Goal: Transaction & Acquisition: Purchase product/service

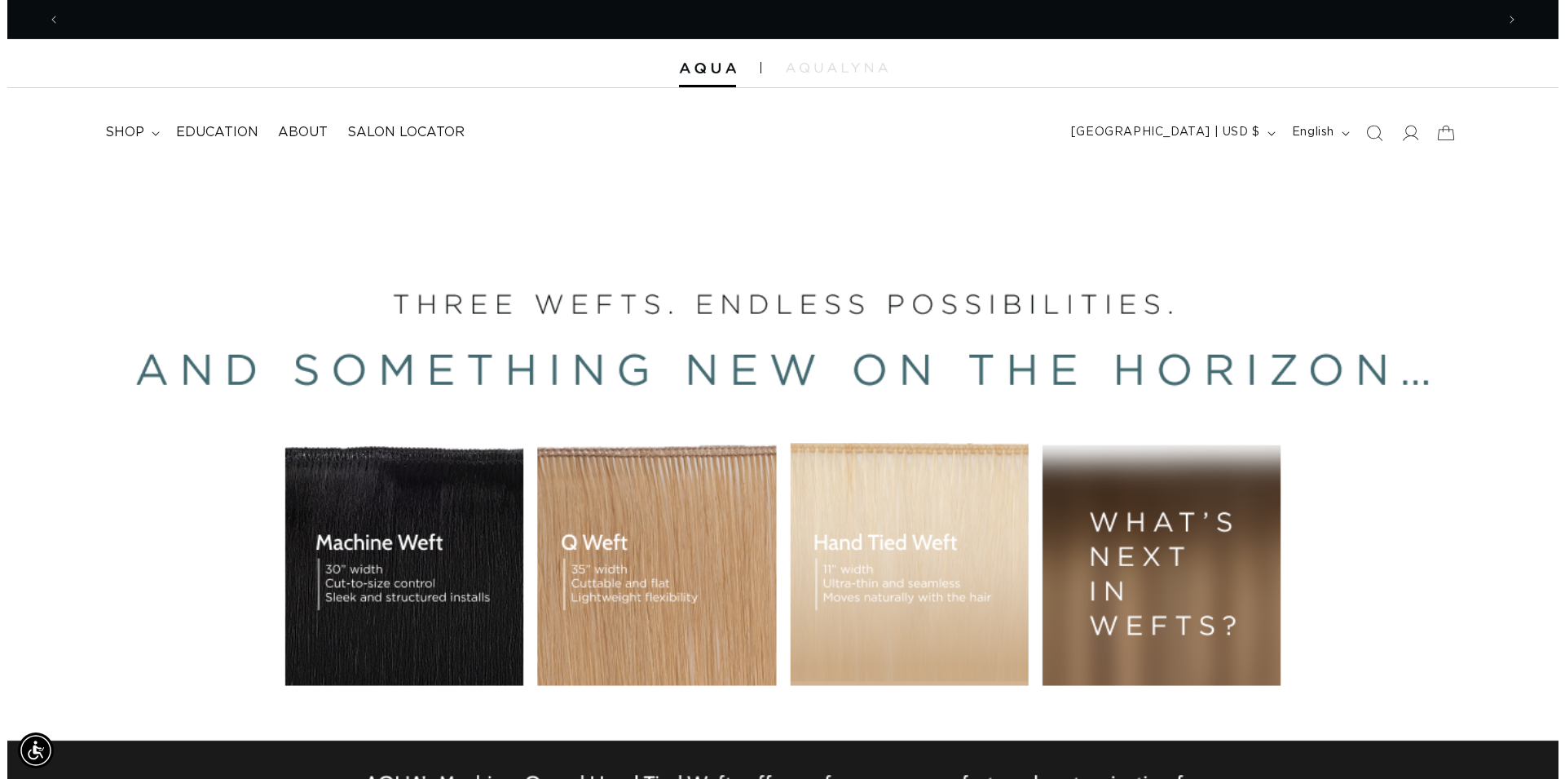
scroll to position [0, 2872]
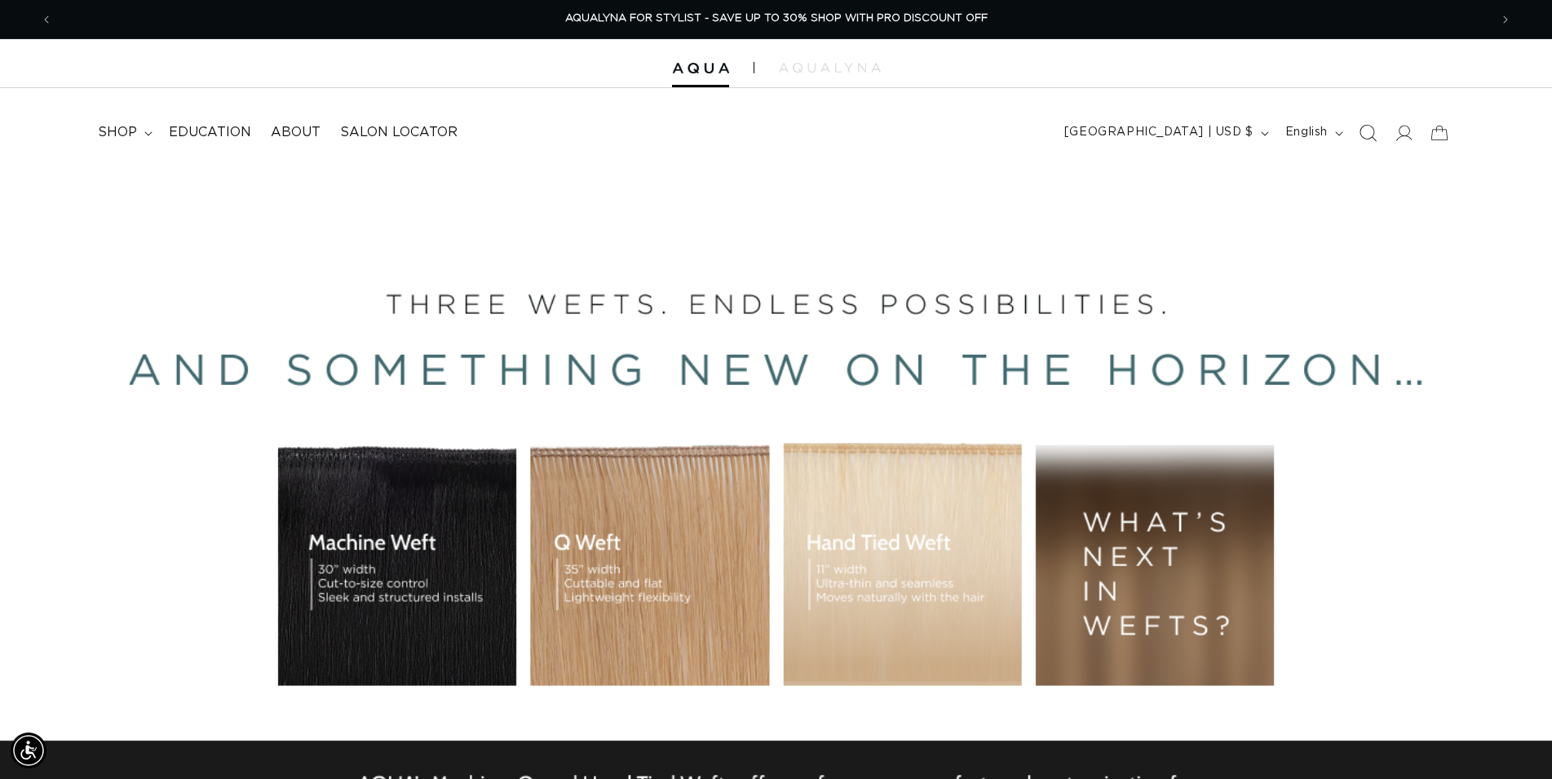
click at [1368, 136] on icon "Search" at bounding box center [1366, 132] width 17 height 17
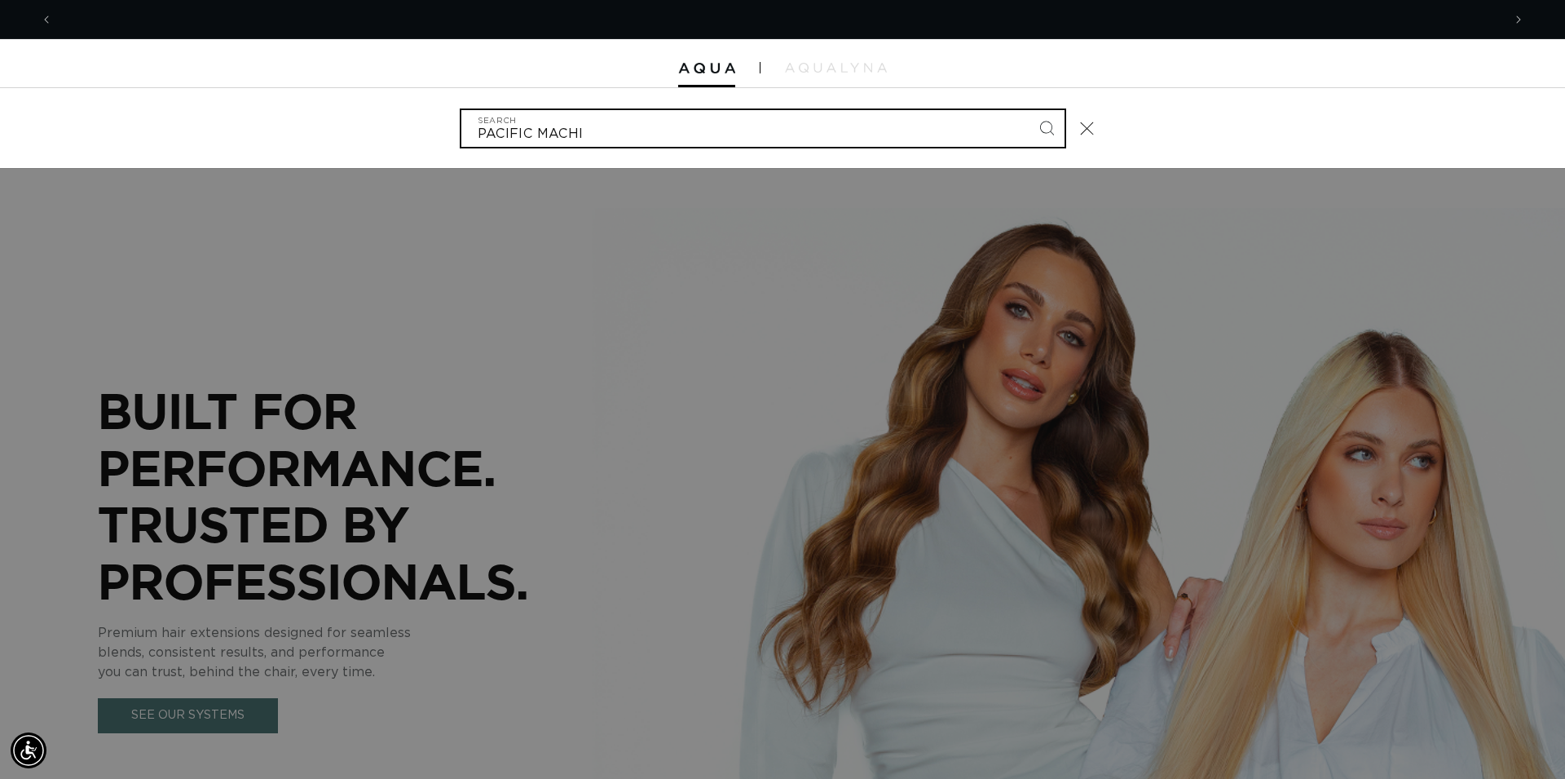
scroll to position [0, 0]
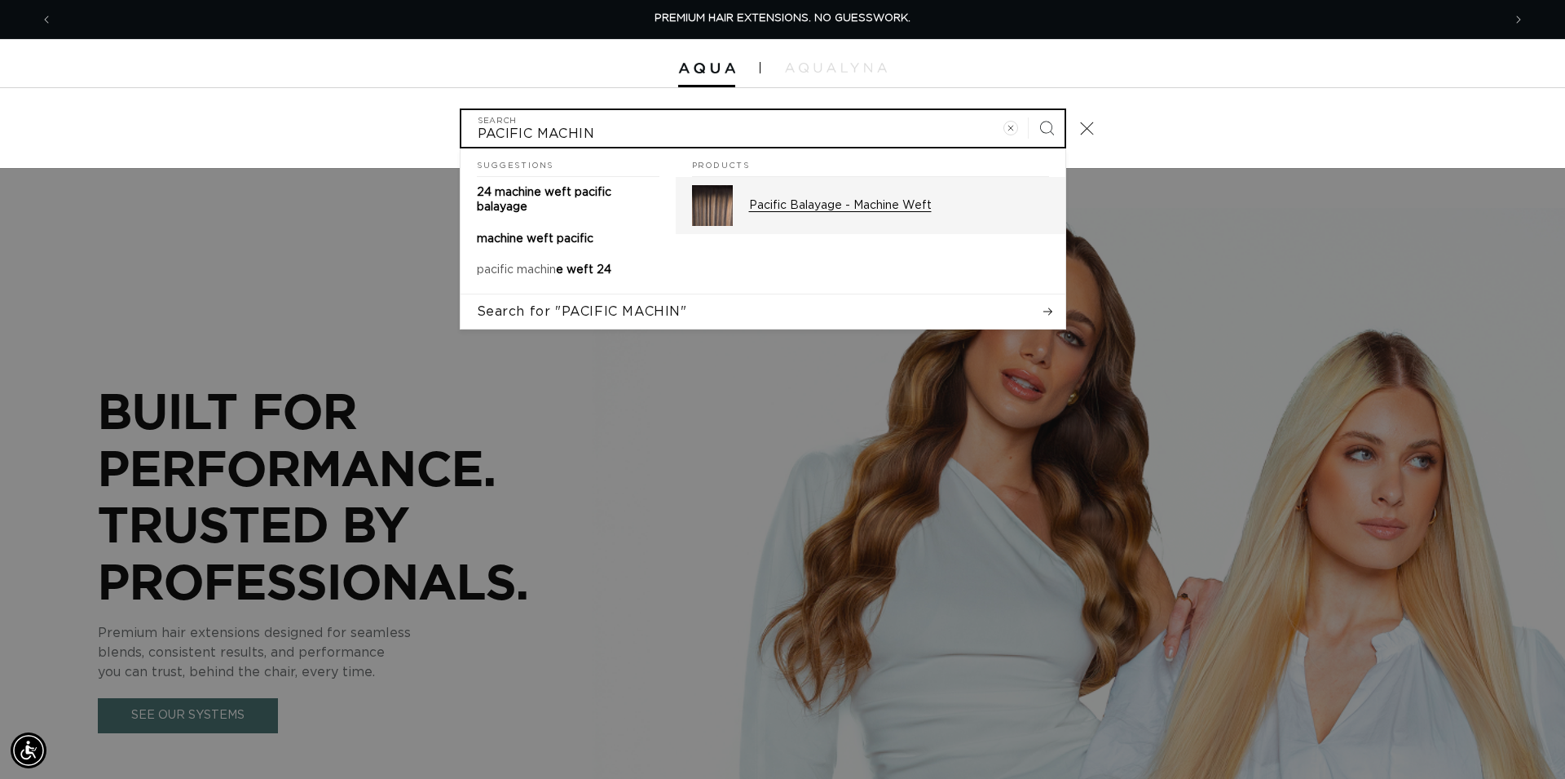
type input "PACIFIC MACHIN"
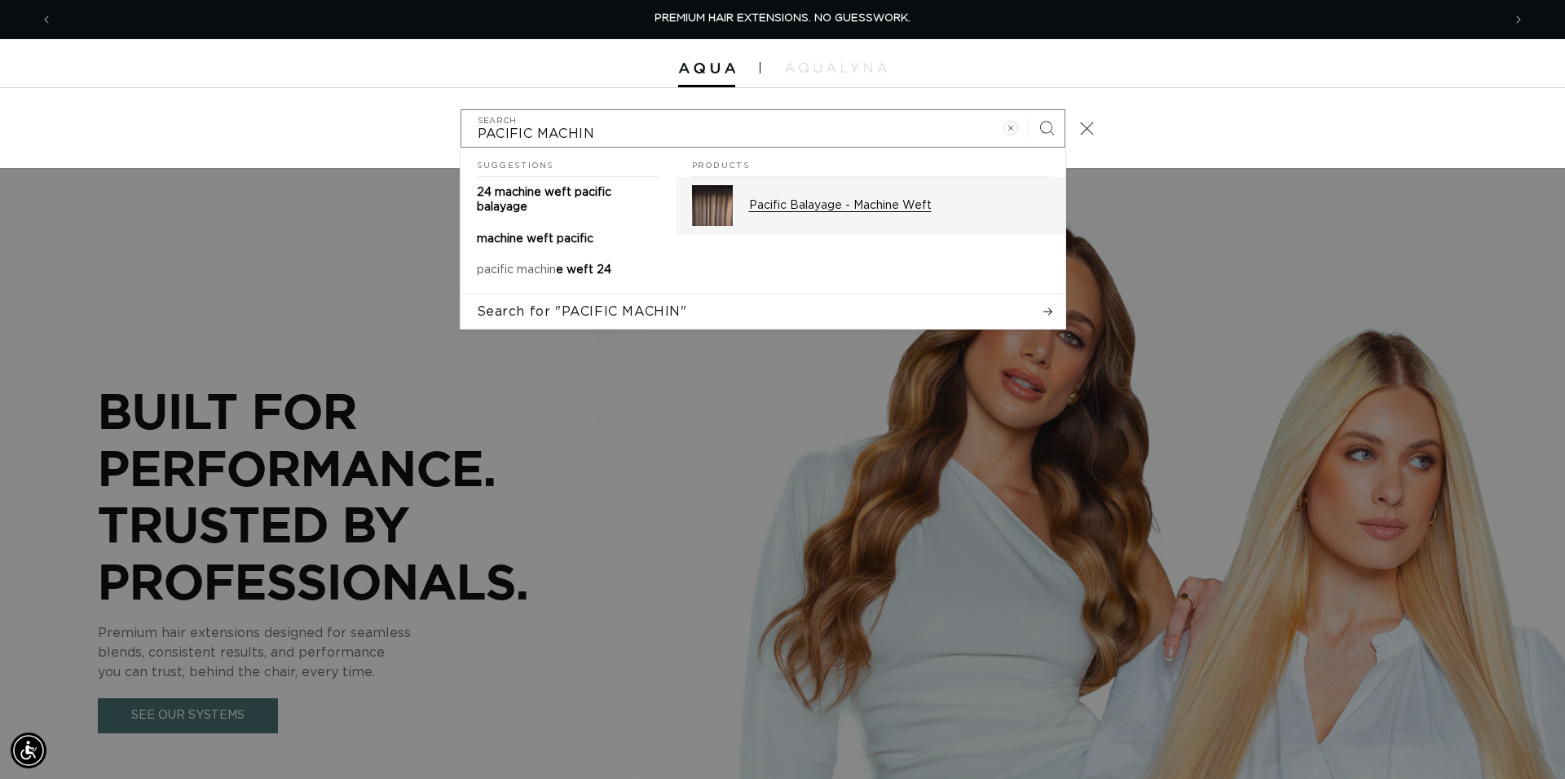
click at [837, 216] on div "Pacific Balayage - Machine Weft" at bounding box center [899, 205] width 300 height 41
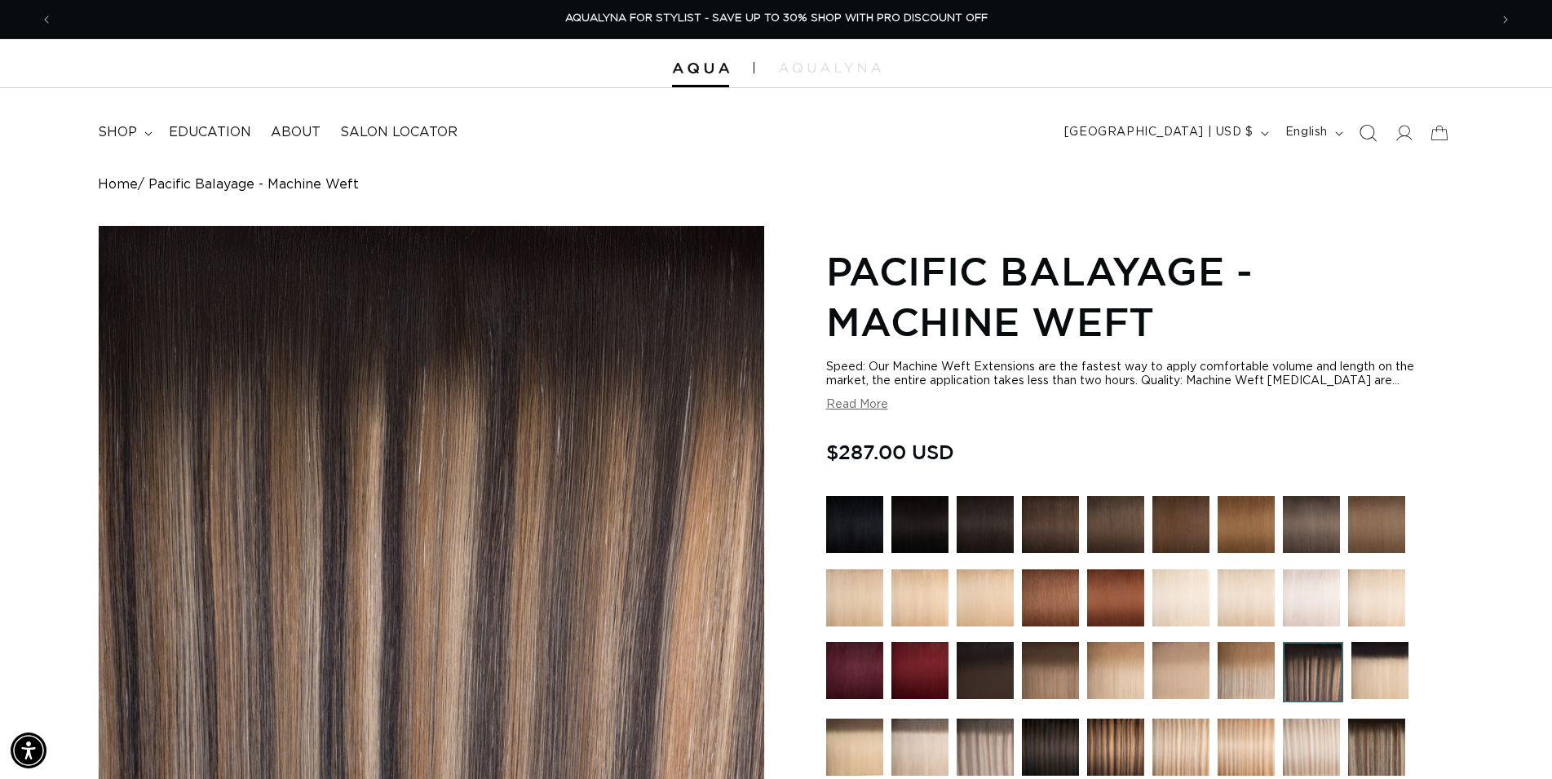
click at [1365, 128] on icon "Search" at bounding box center [1366, 132] width 17 height 17
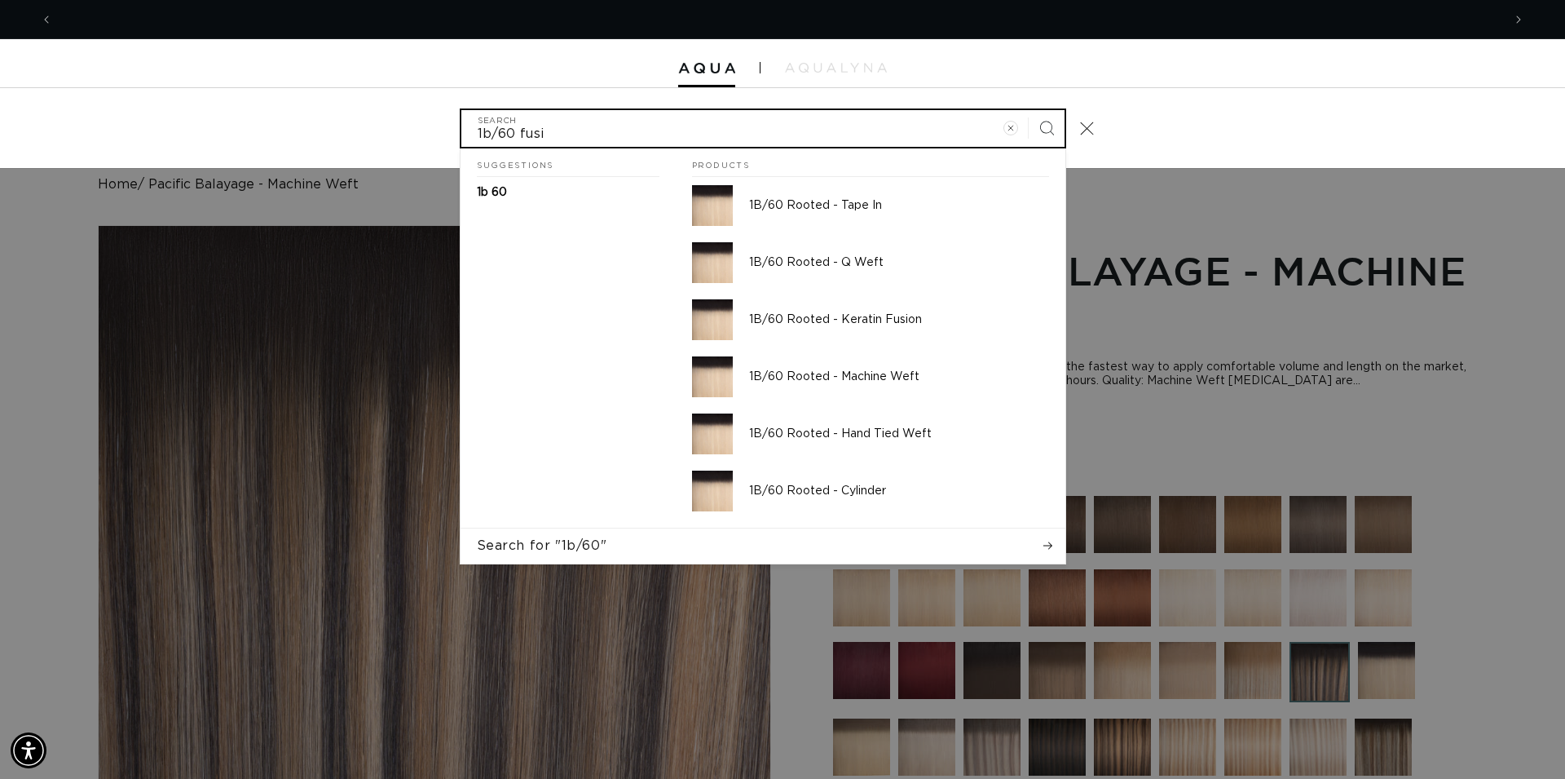
scroll to position [0, 2899]
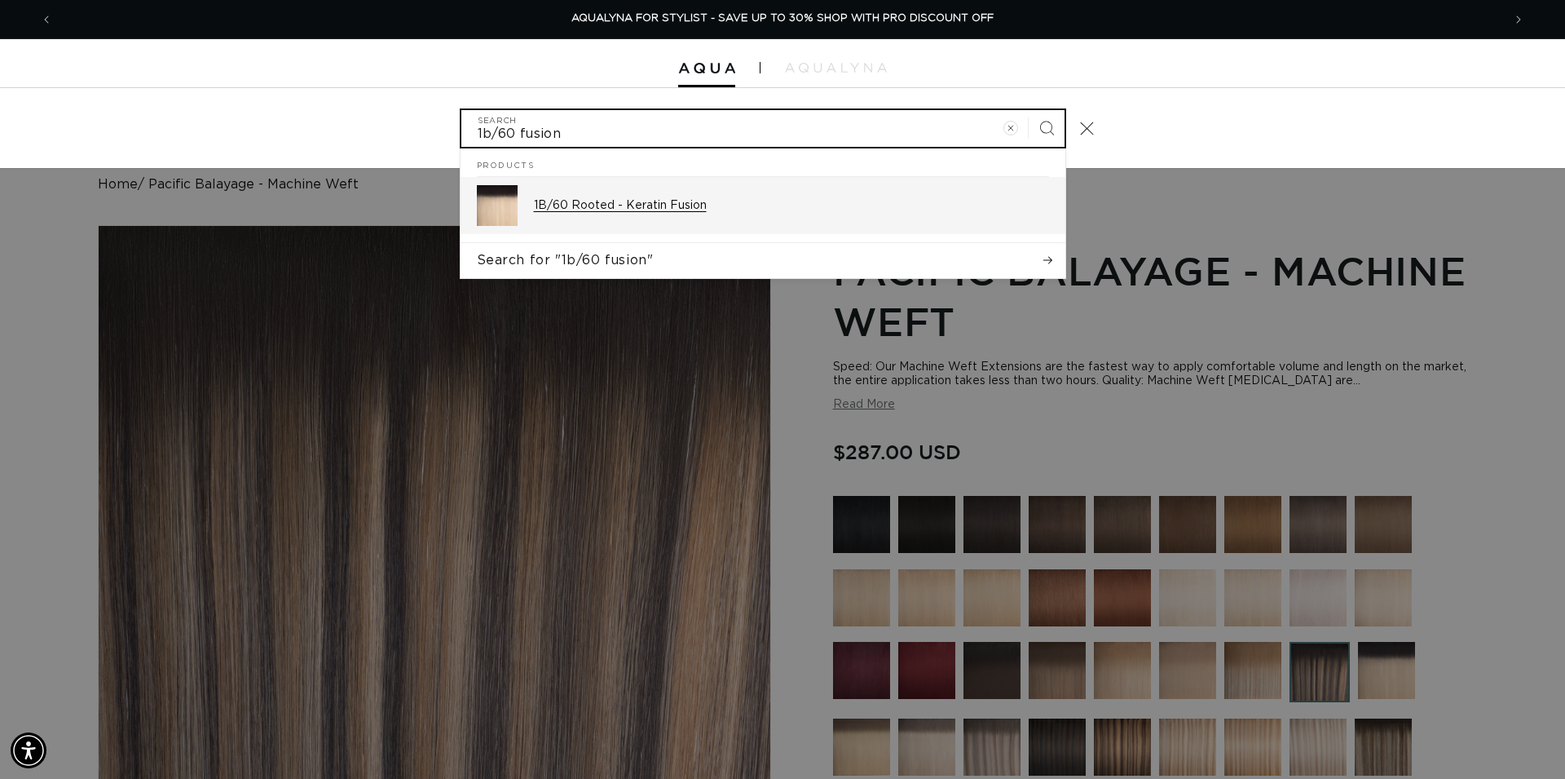
type input "1b/60 fusion"
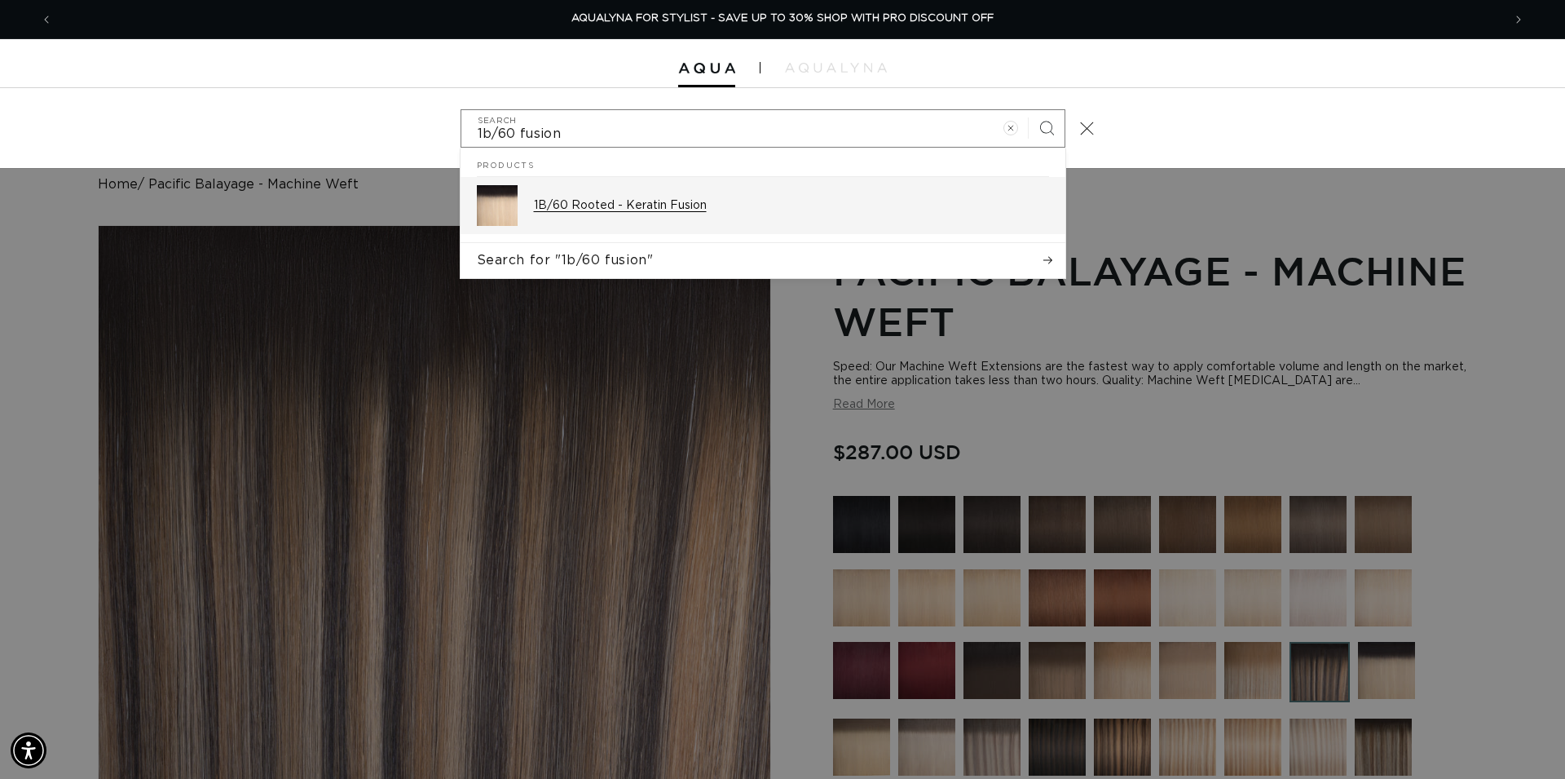
click at [739, 206] on p "1B/60 Rooted - Keratin Fusion" at bounding box center [791, 205] width 515 height 15
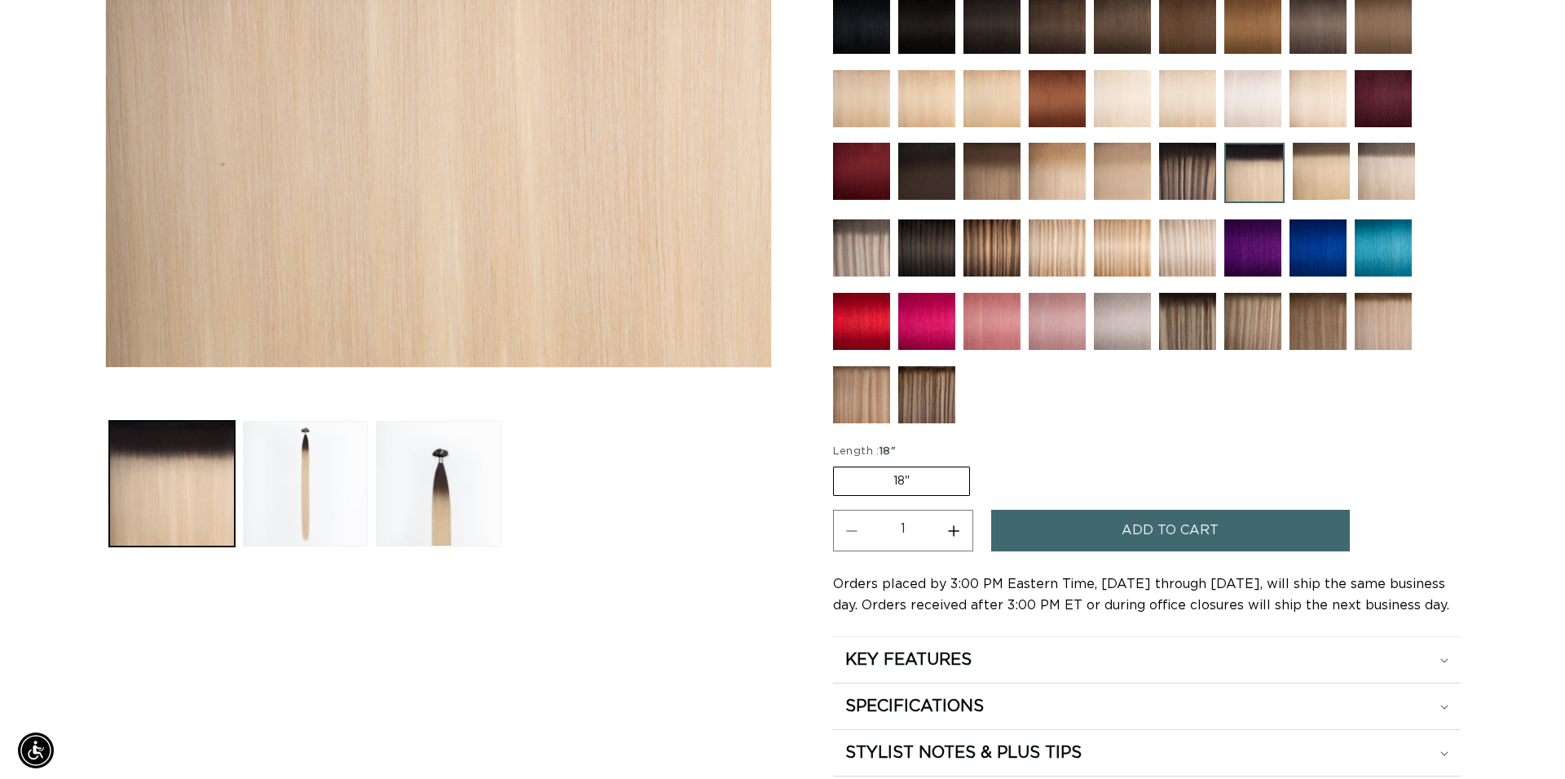
scroll to position [0, 1436]
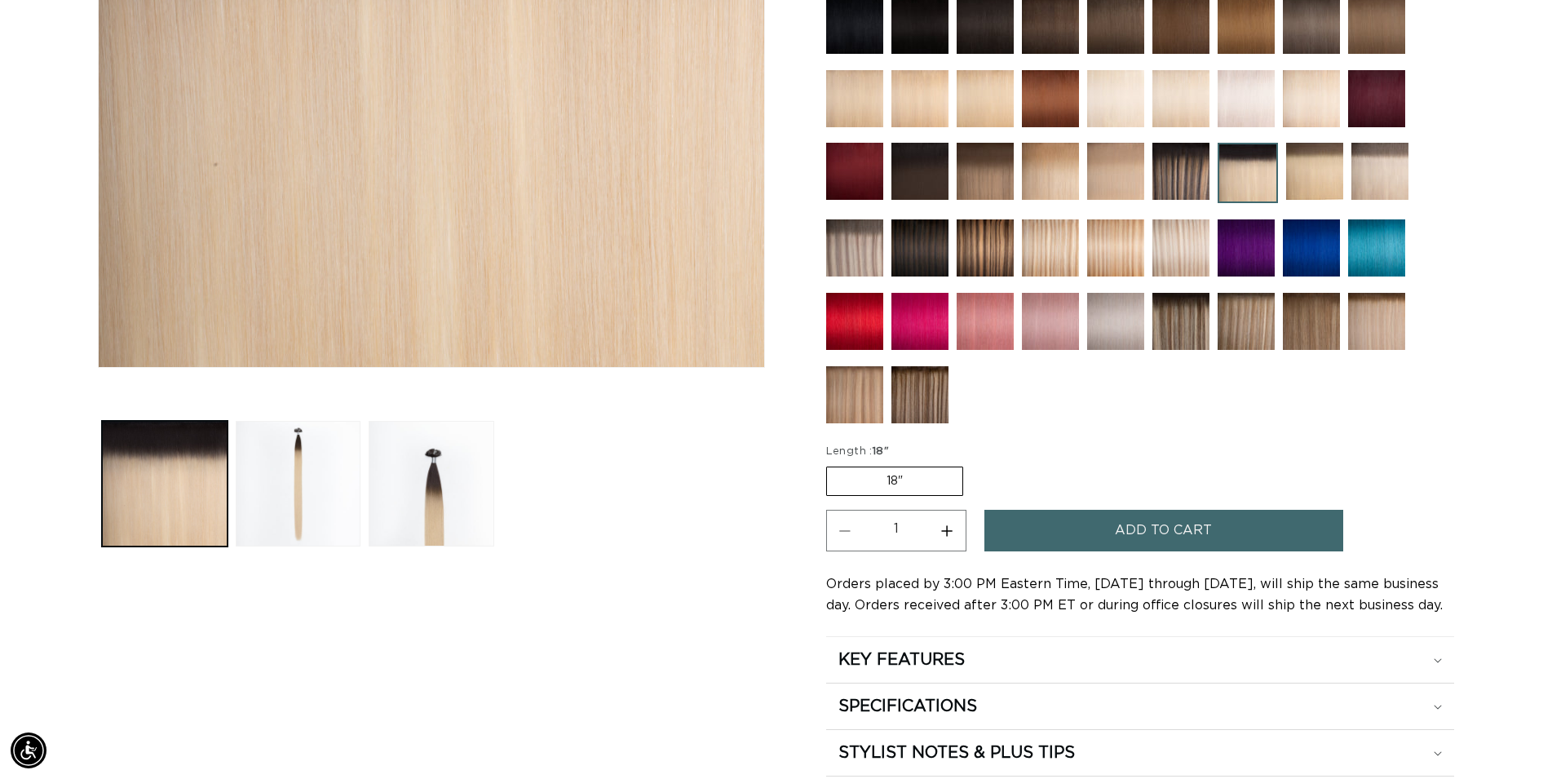
click at [944, 526] on button "Increase quantity for 1B/60 Rooted - Keratin Fusion" at bounding box center [947, 531] width 37 height 42
type input "2"
click at [1088, 528] on button "Add to cart" at bounding box center [1163, 531] width 359 height 42
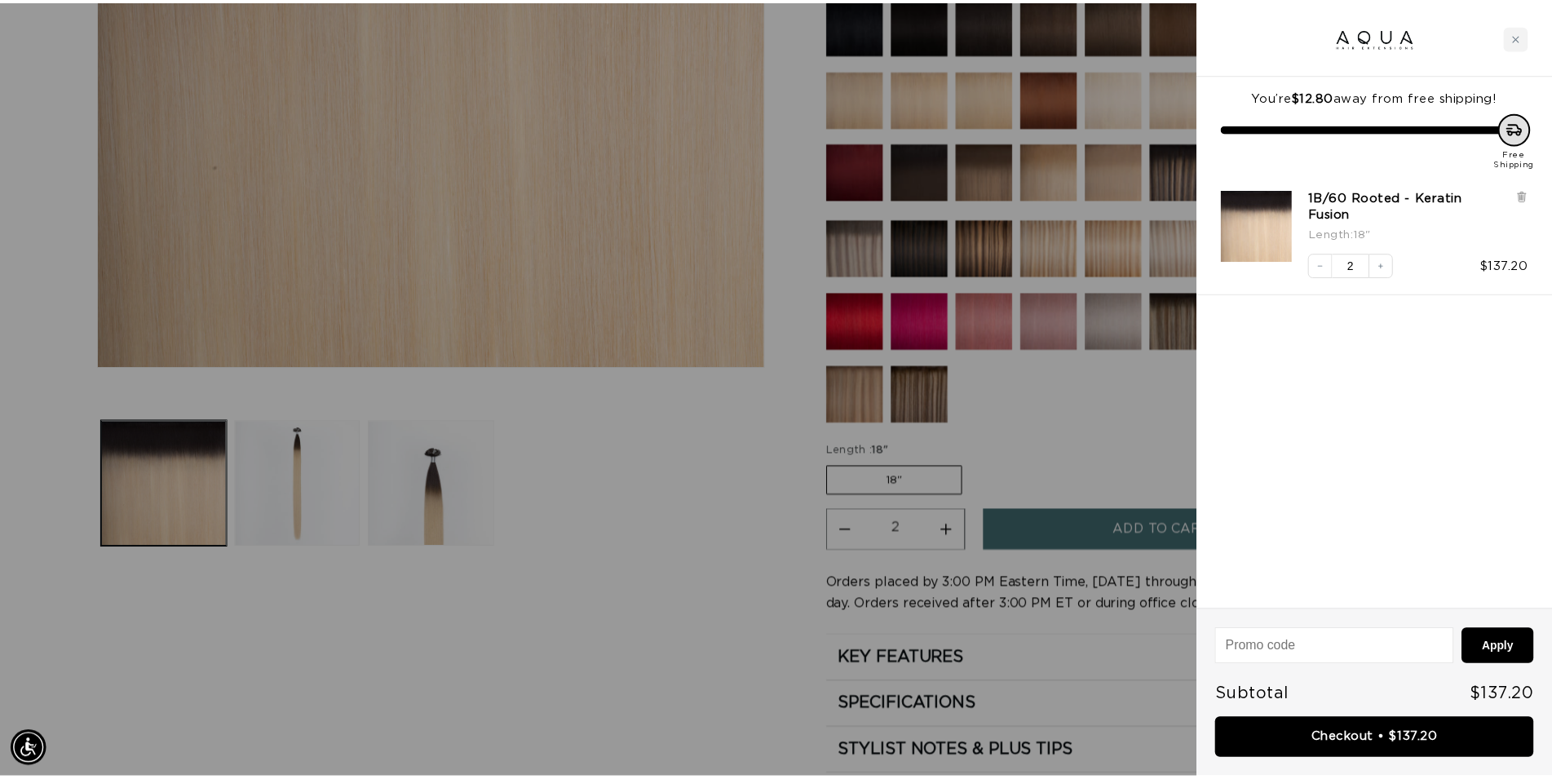
scroll to position [0, 2899]
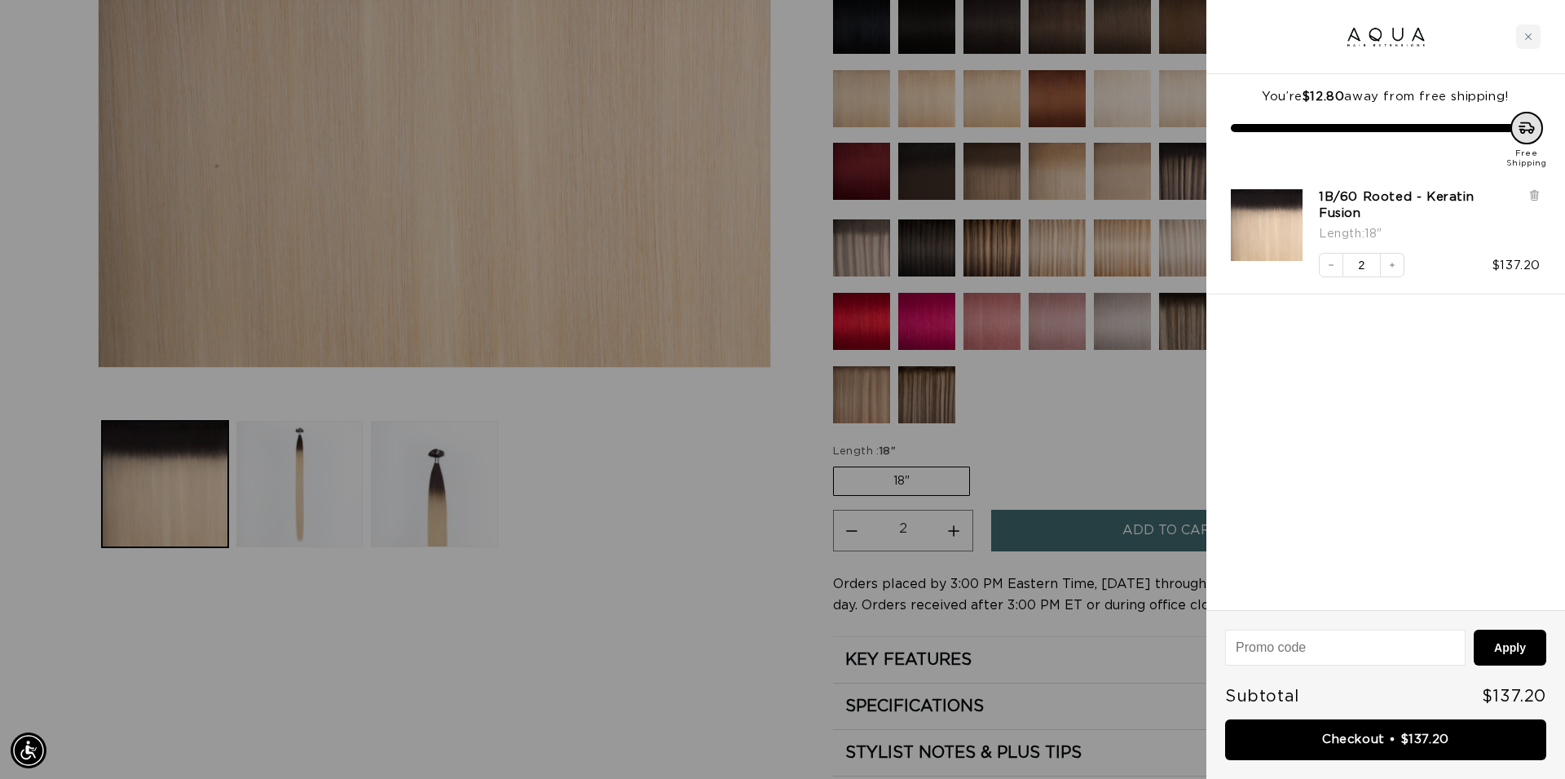
click at [1083, 417] on div at bounding box center [782, 389] width 1565 height 779
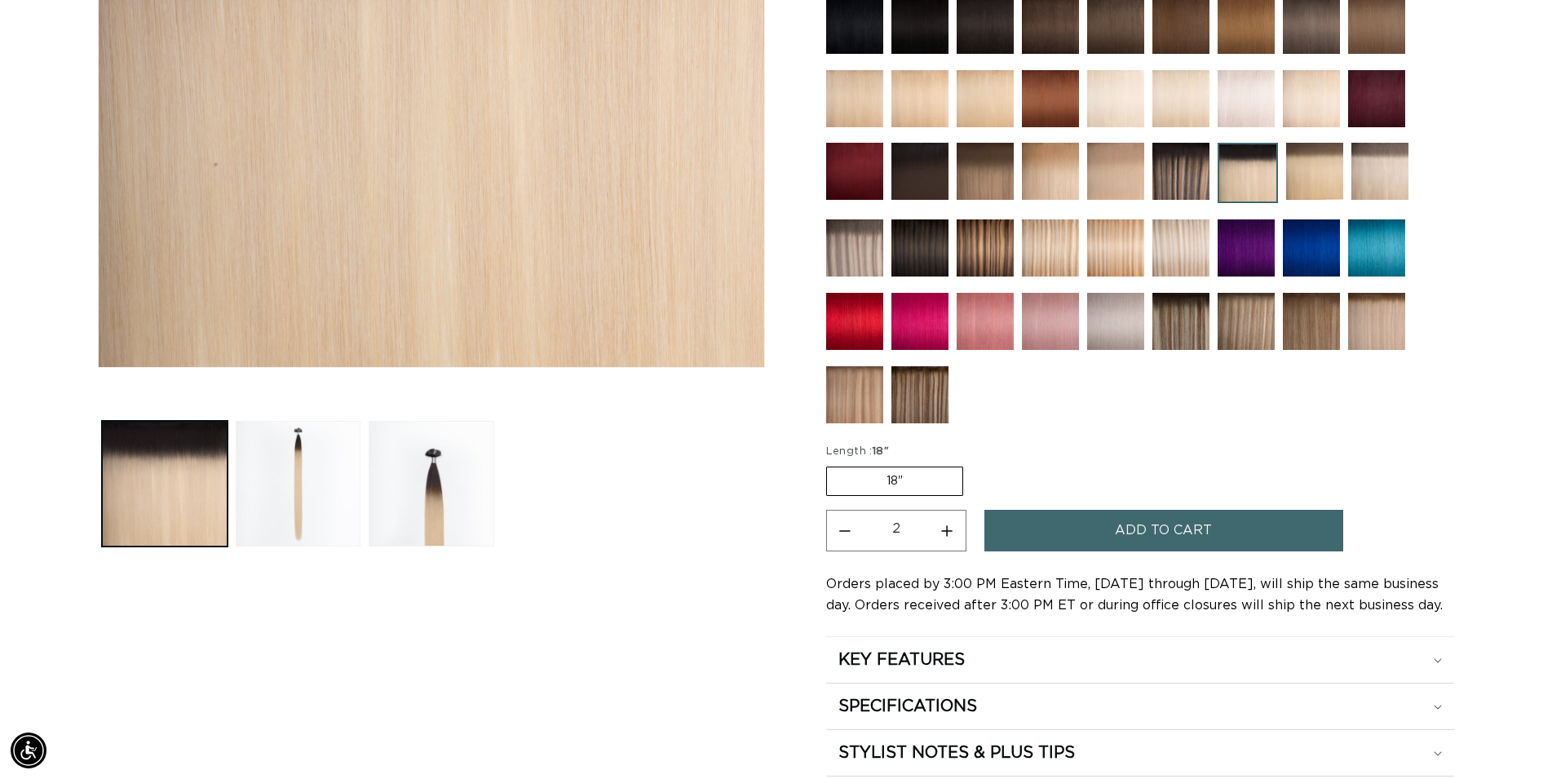
scroll to position [0, 2872]
click at [1196, 242] on img at bounding box center [1180, 247] width 57 height 57
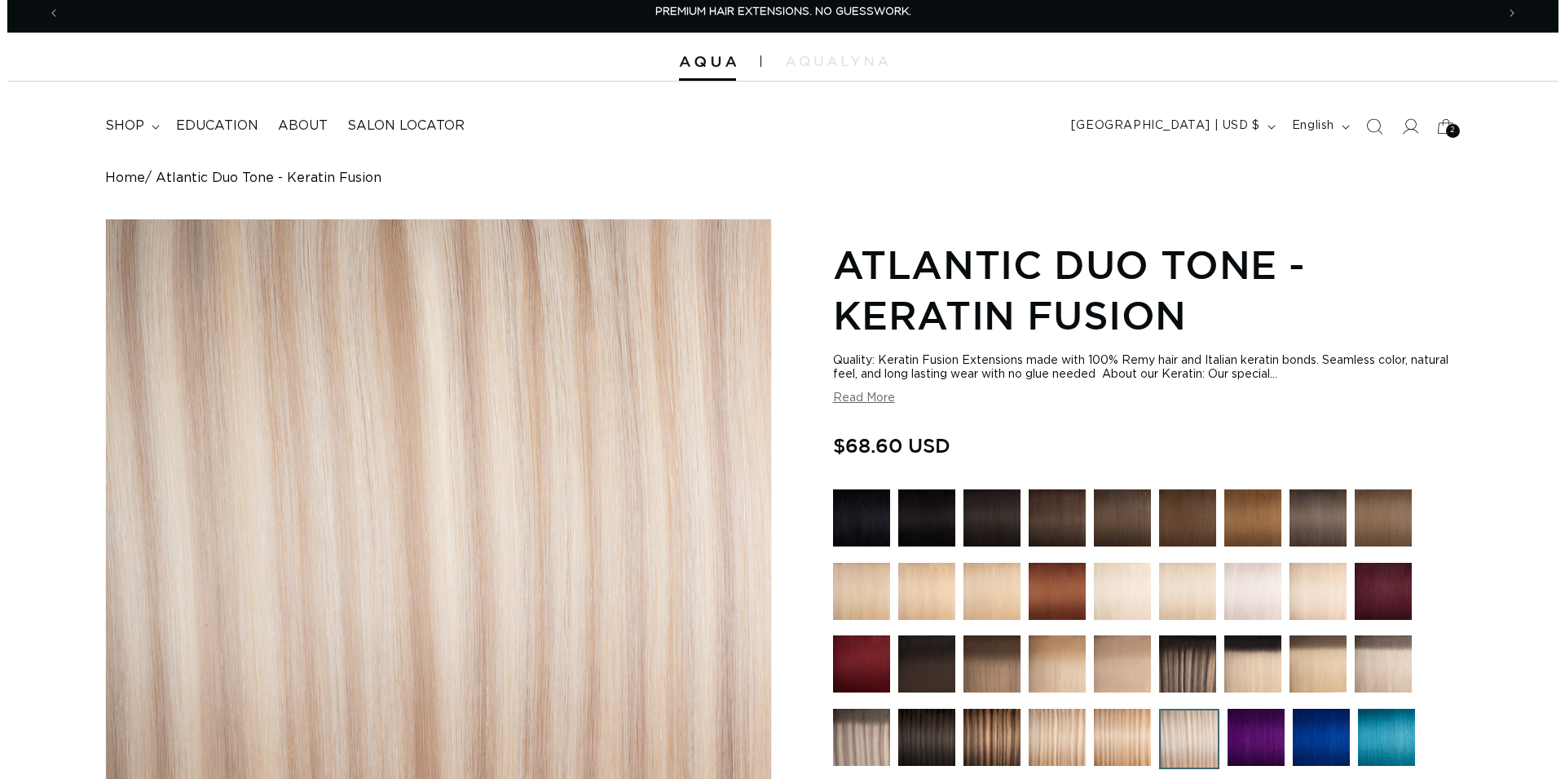
scroll to position [499, 0]
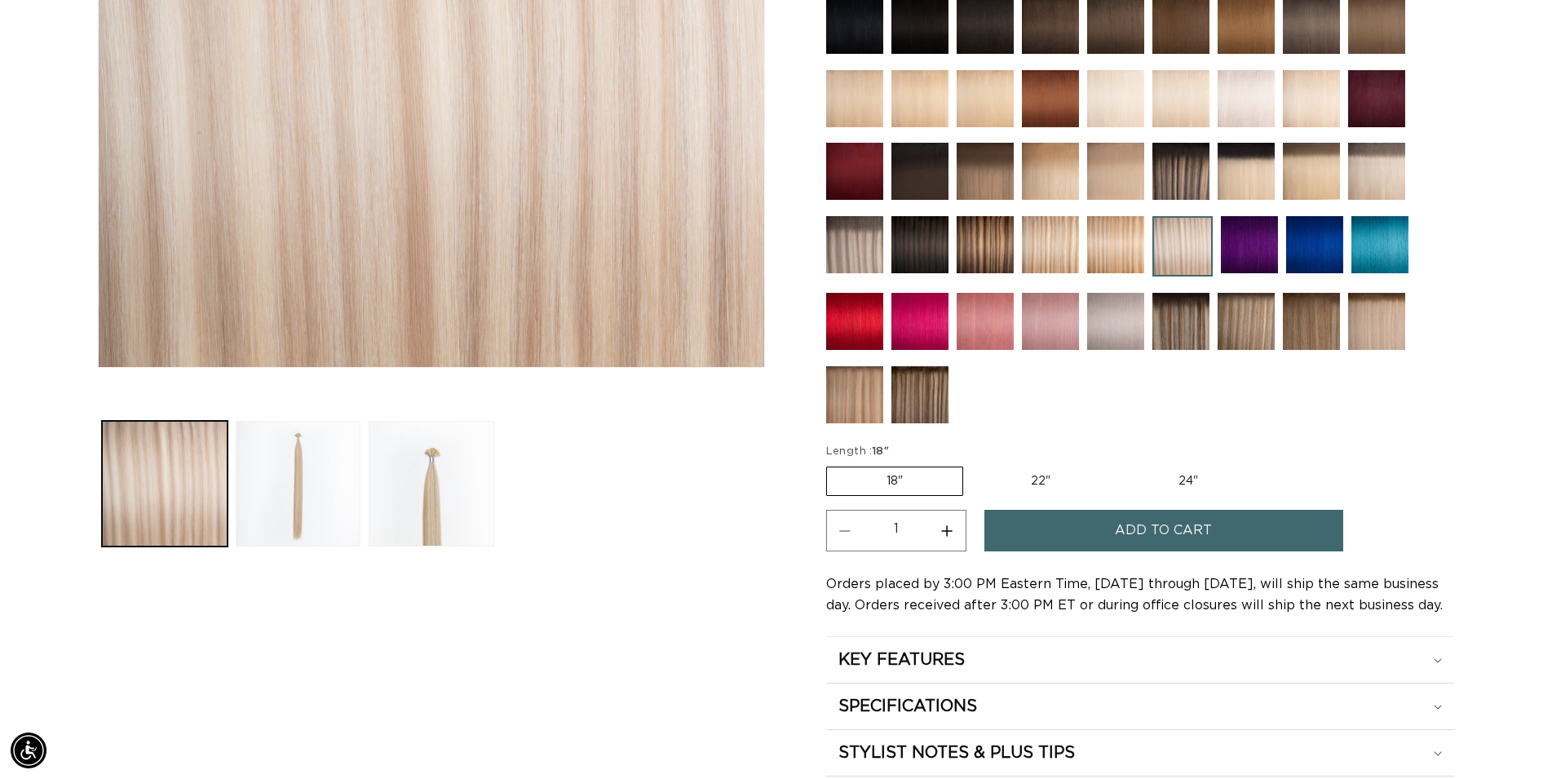
click at [1057, 522] on button "Add to cart" at bounding box center [1163, 531] width 359 height 42
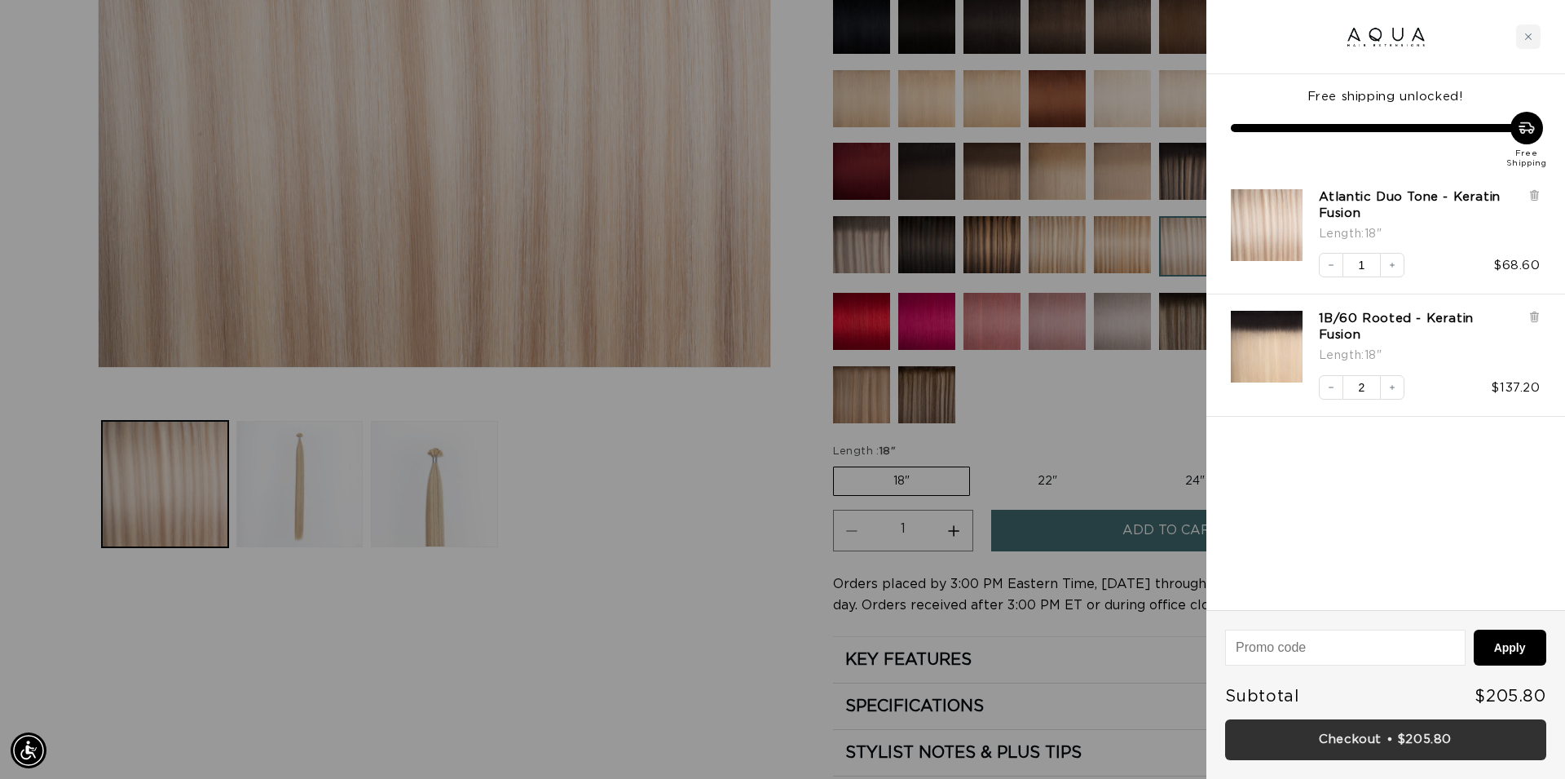
click at [1397, 741] on link "Checkout • $205.80" at bounding box center [1385, 740] width 321 height 42
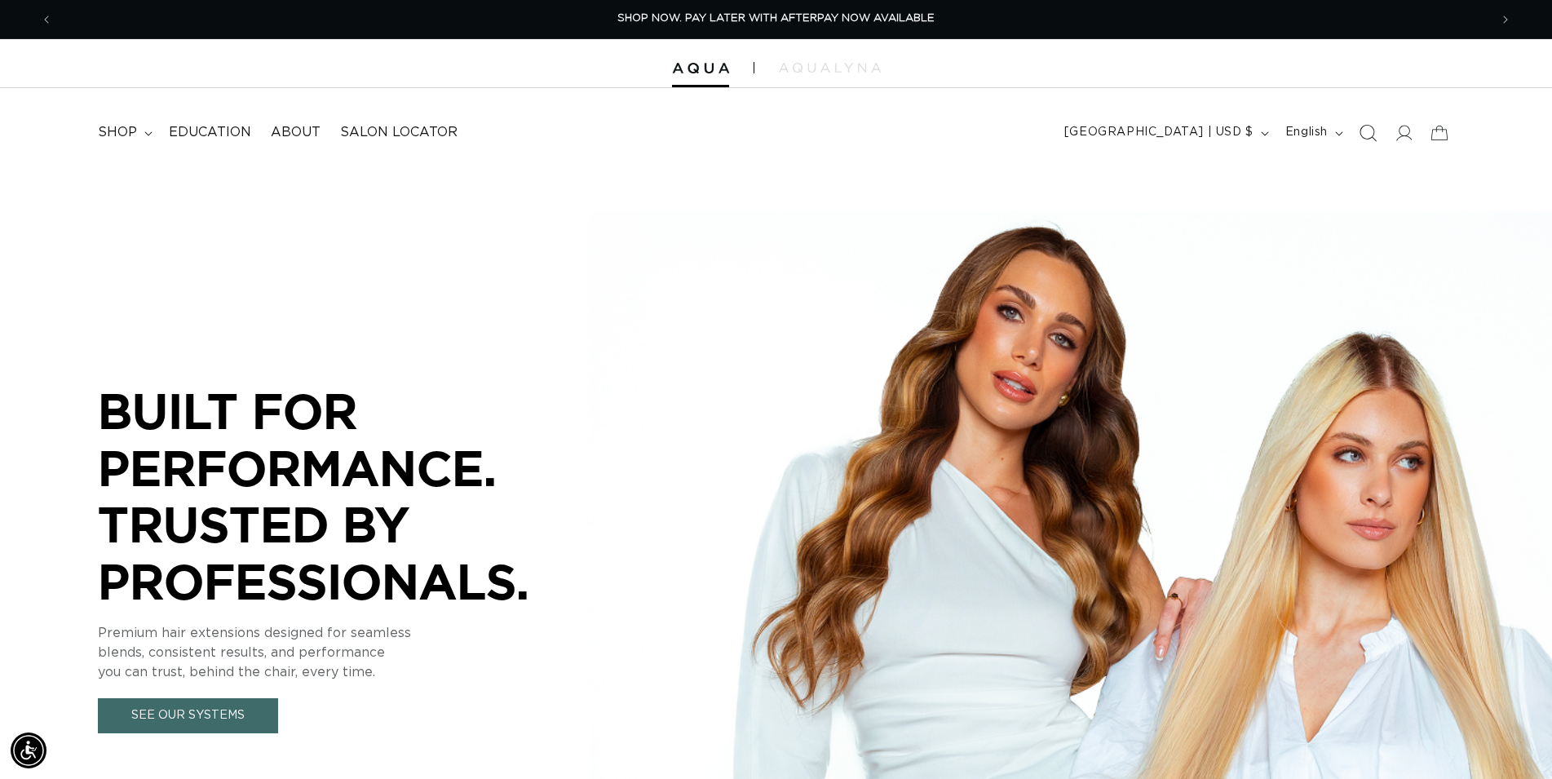
click at [1367, 143] on span "Search" at bounding box center [1367, 133] width 36 height 36
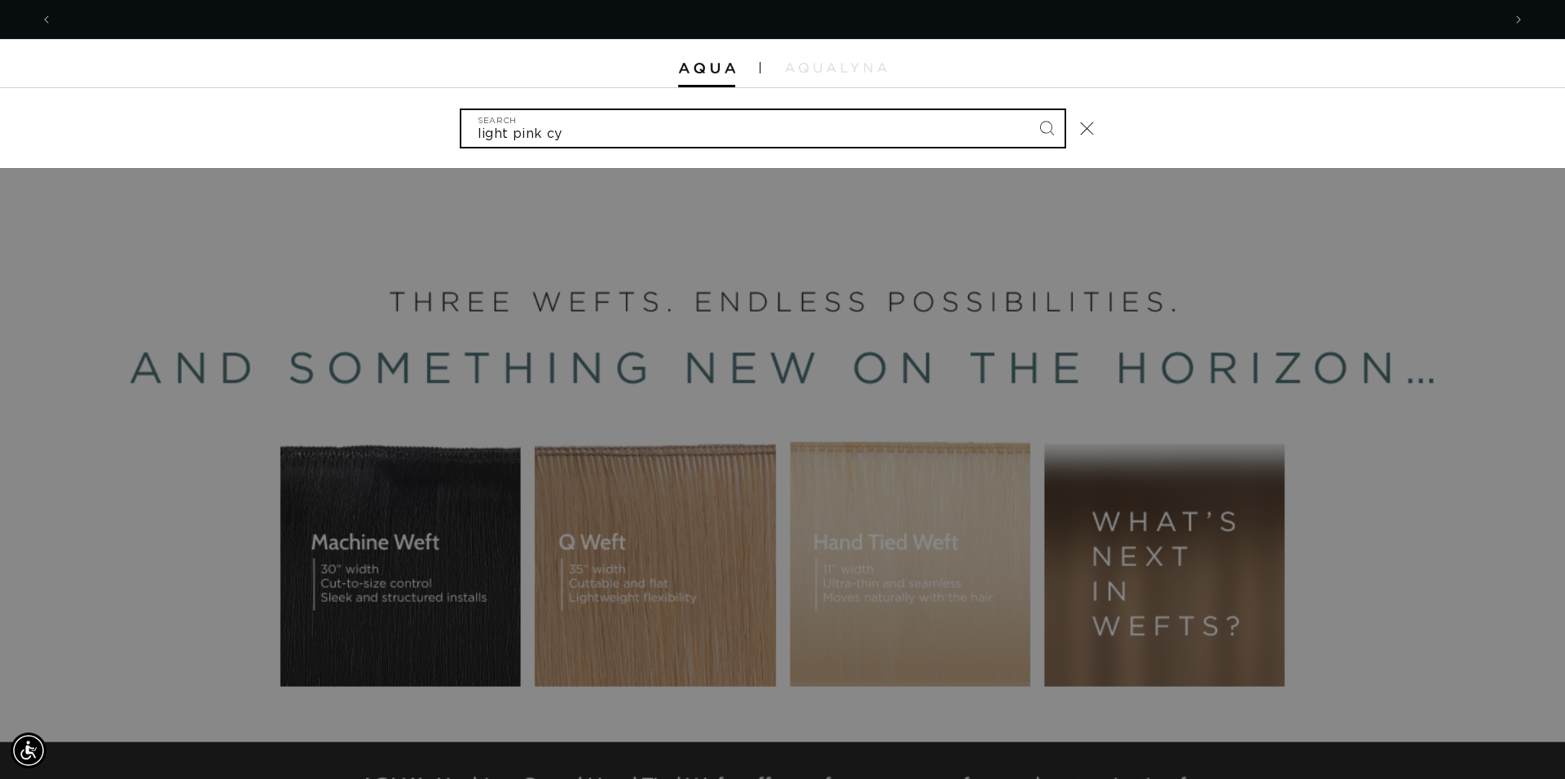
scroll to position [0, 2899]
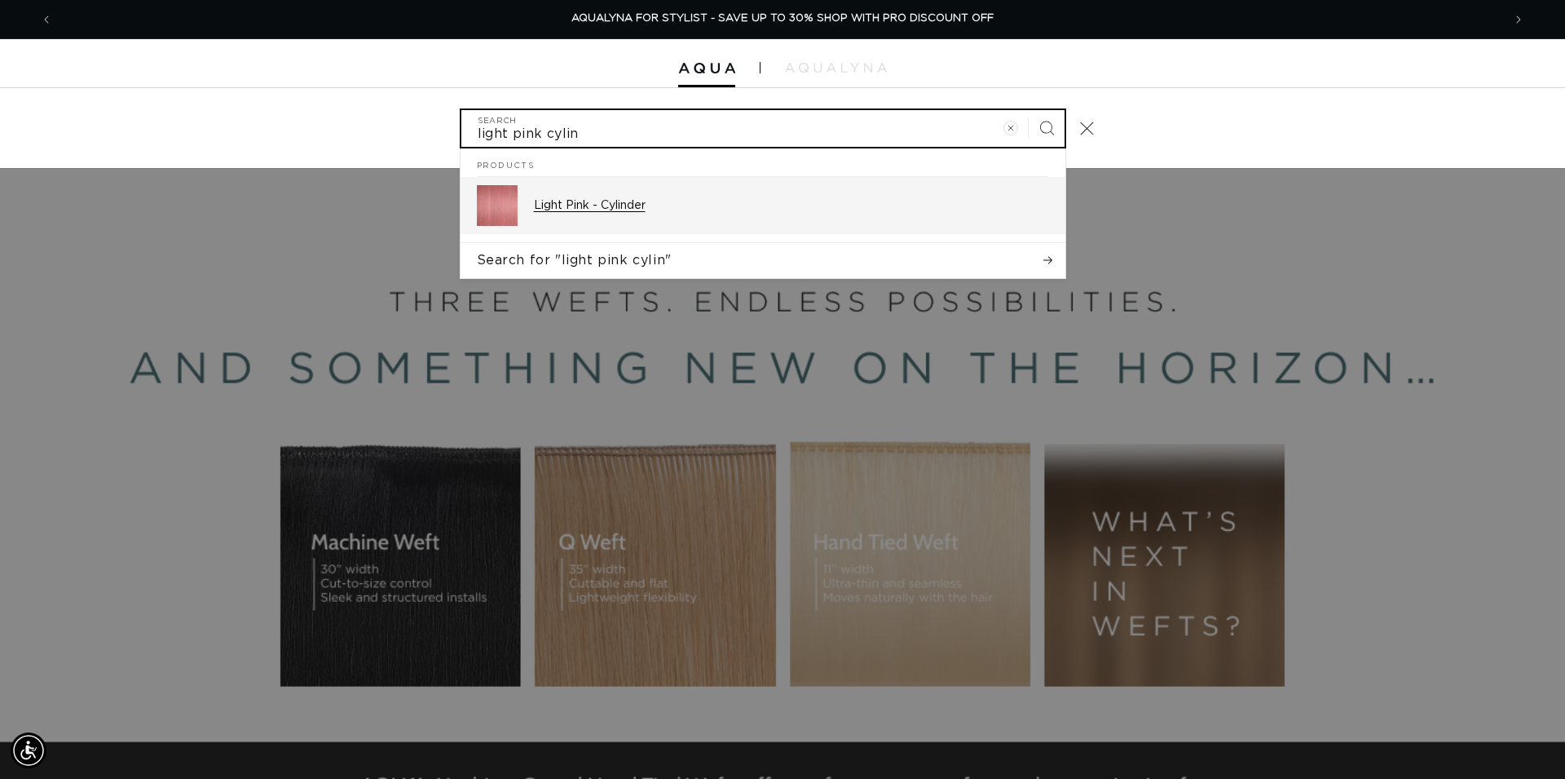
type input "light pink cylin"
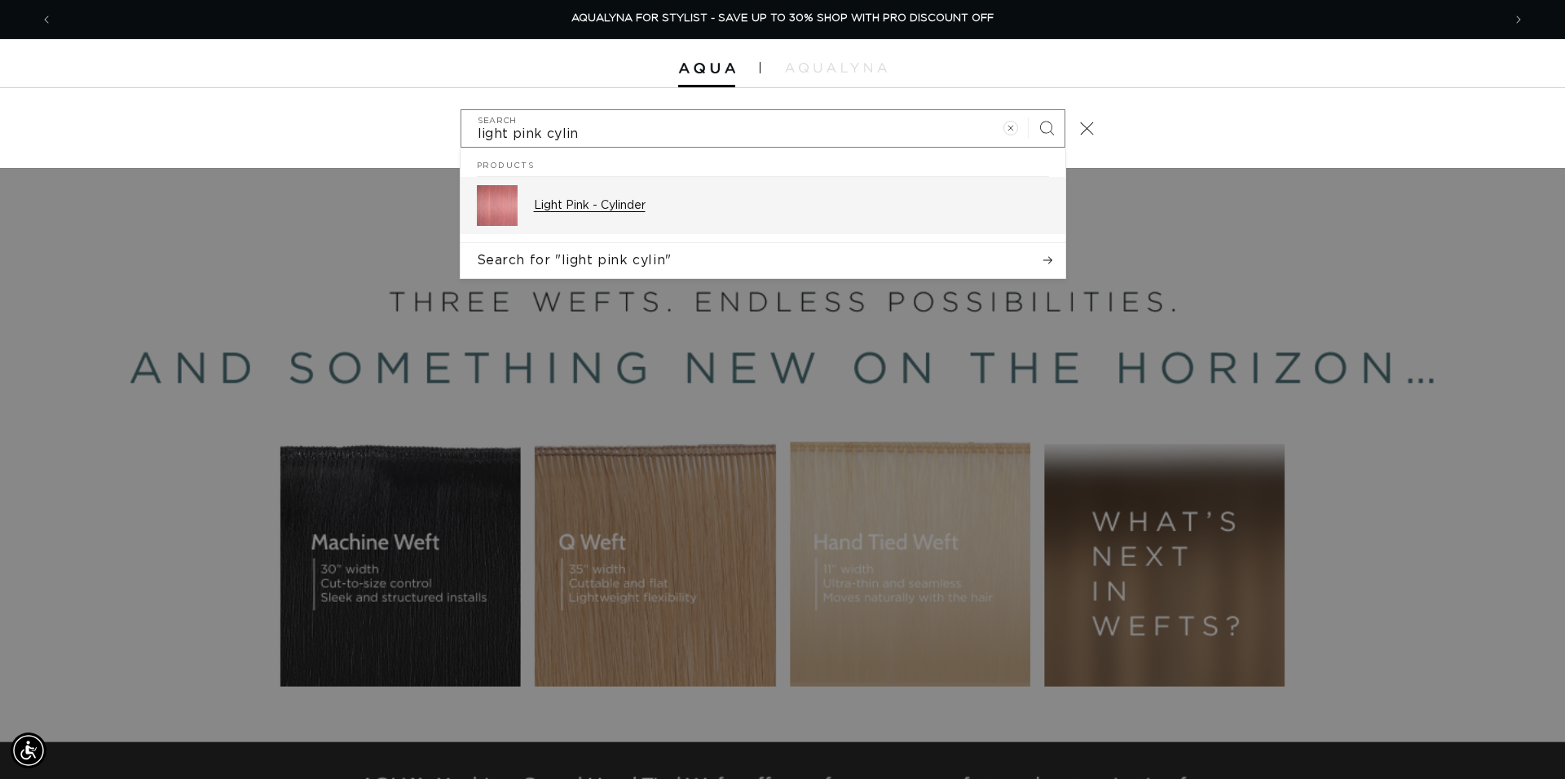
click at [570, 214] on div "Light Pink - Cylinder" at bounding box center [791, 205] width 515 height 41
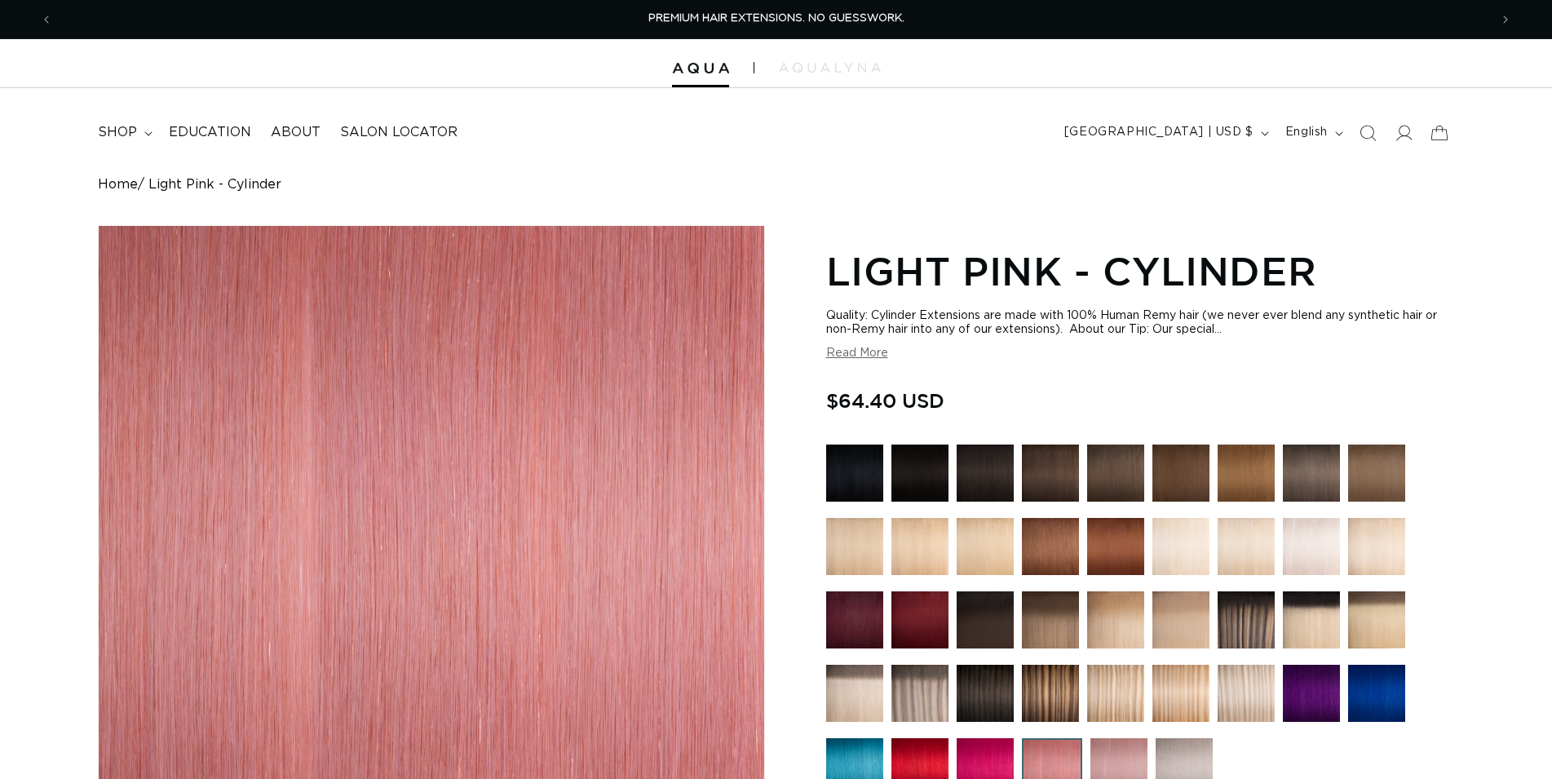
scroll to position [416, 0]
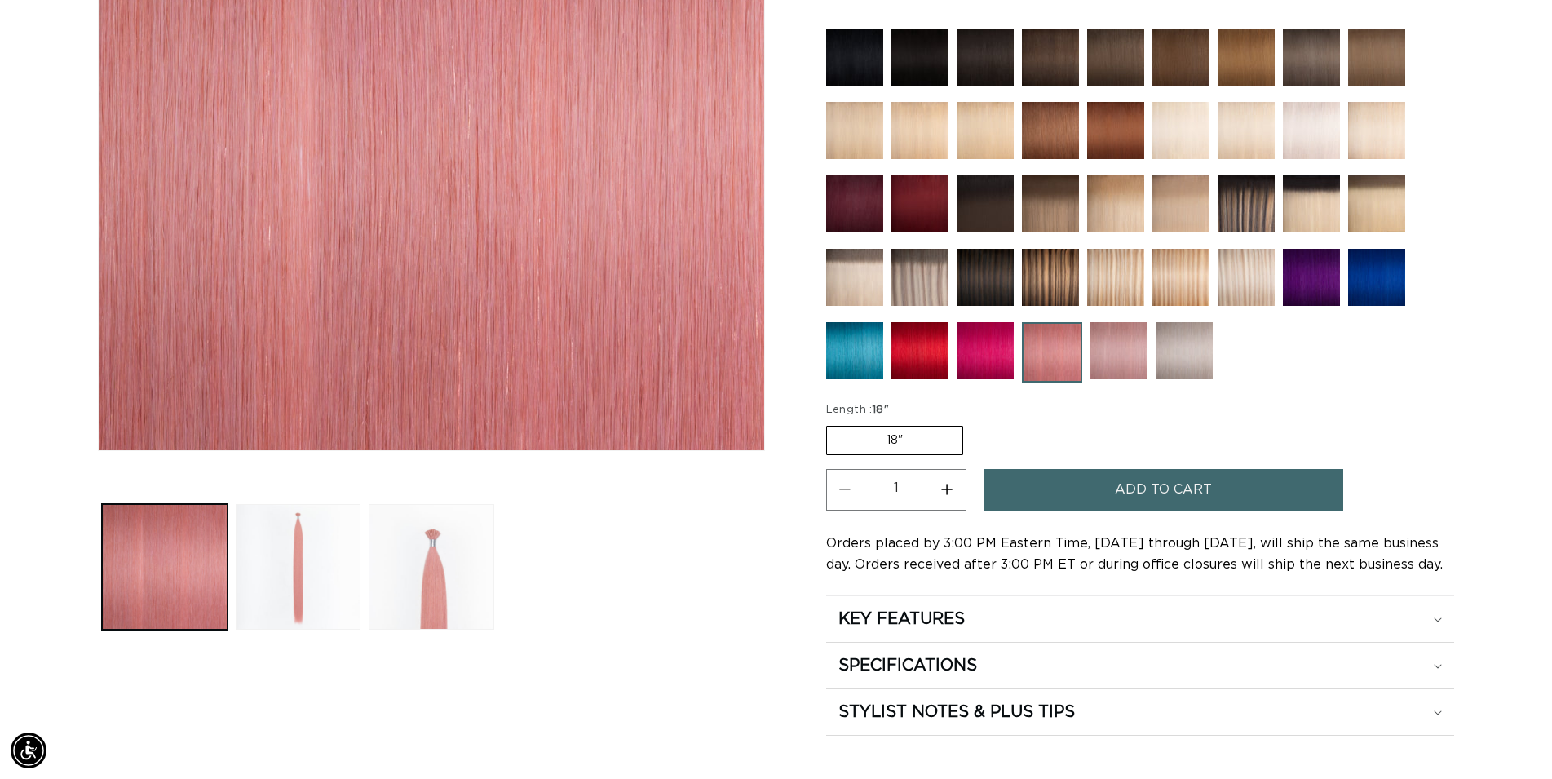
click at [946, 478] on button "Increase quantity for Light Pink - Cylinder" at bounding box center [947, 490] width 37 height 42
type input "2"
click at [1147, 487] on span "Add to cart" at bounding box center [1163, 490] width 97 height 42
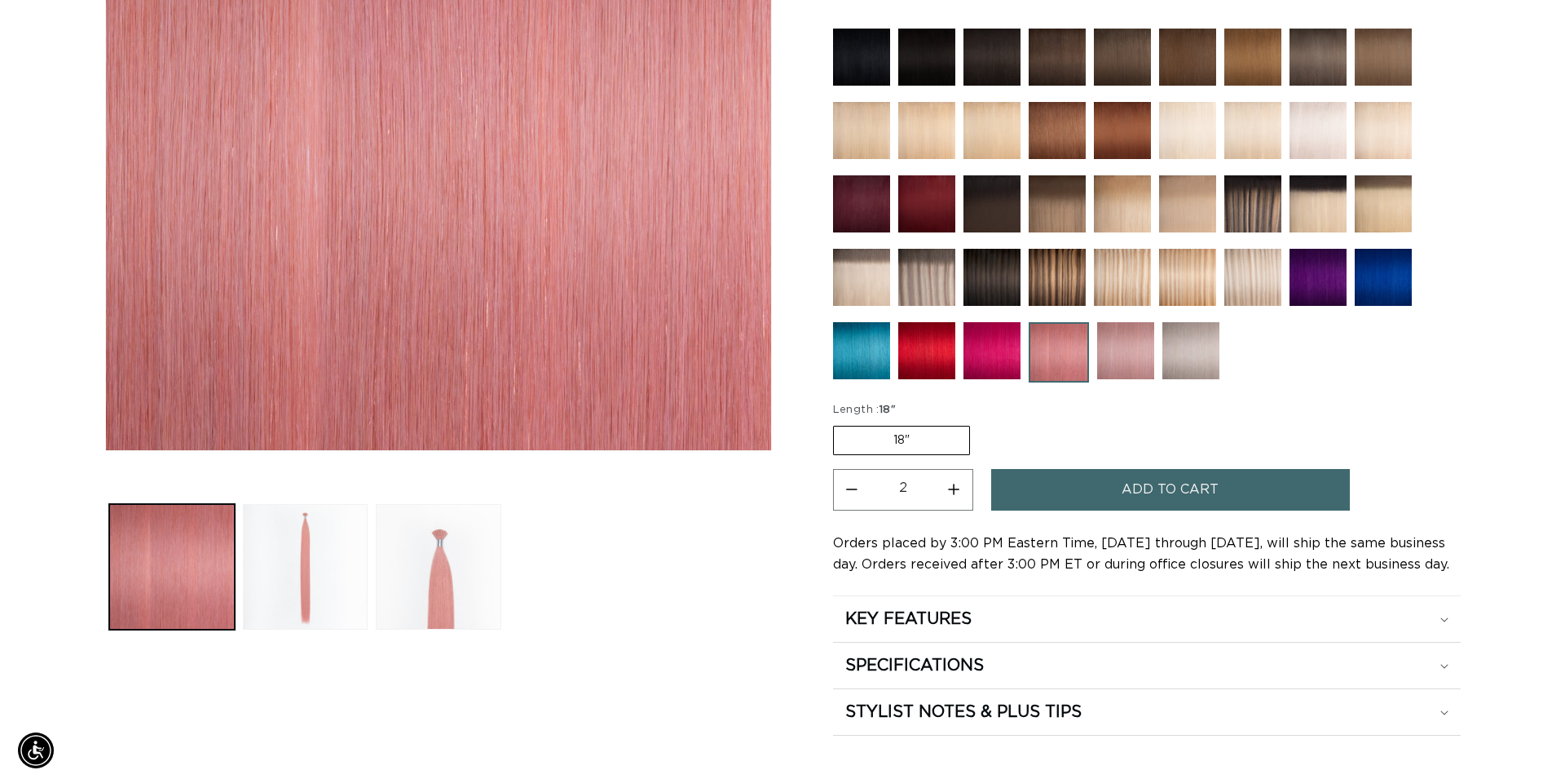
scroll to position [0, 1450]
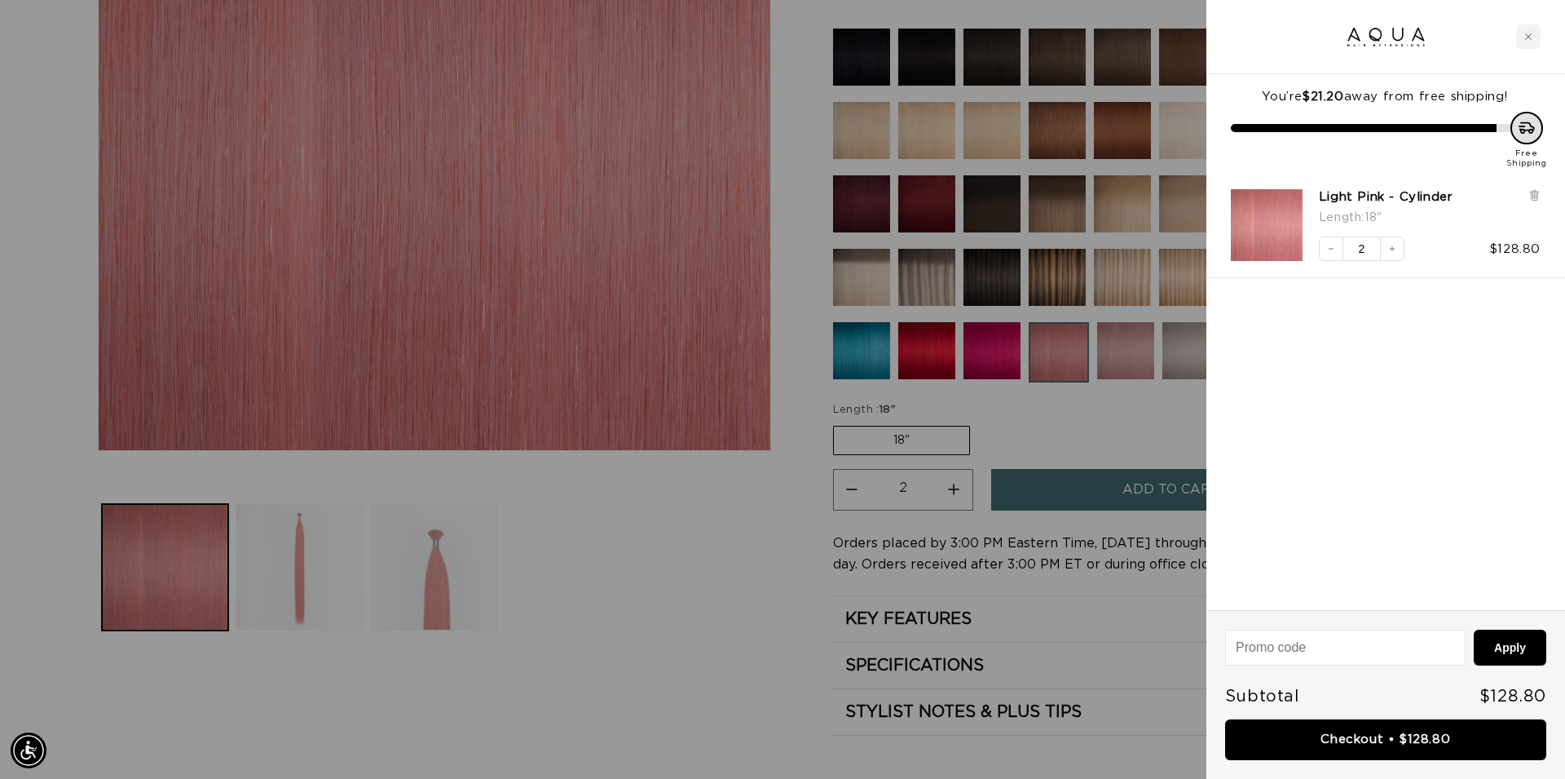
click at [1388, 743] on link "Checkout • $128.80" at bounding box center [1385, 740] width 321 height 42
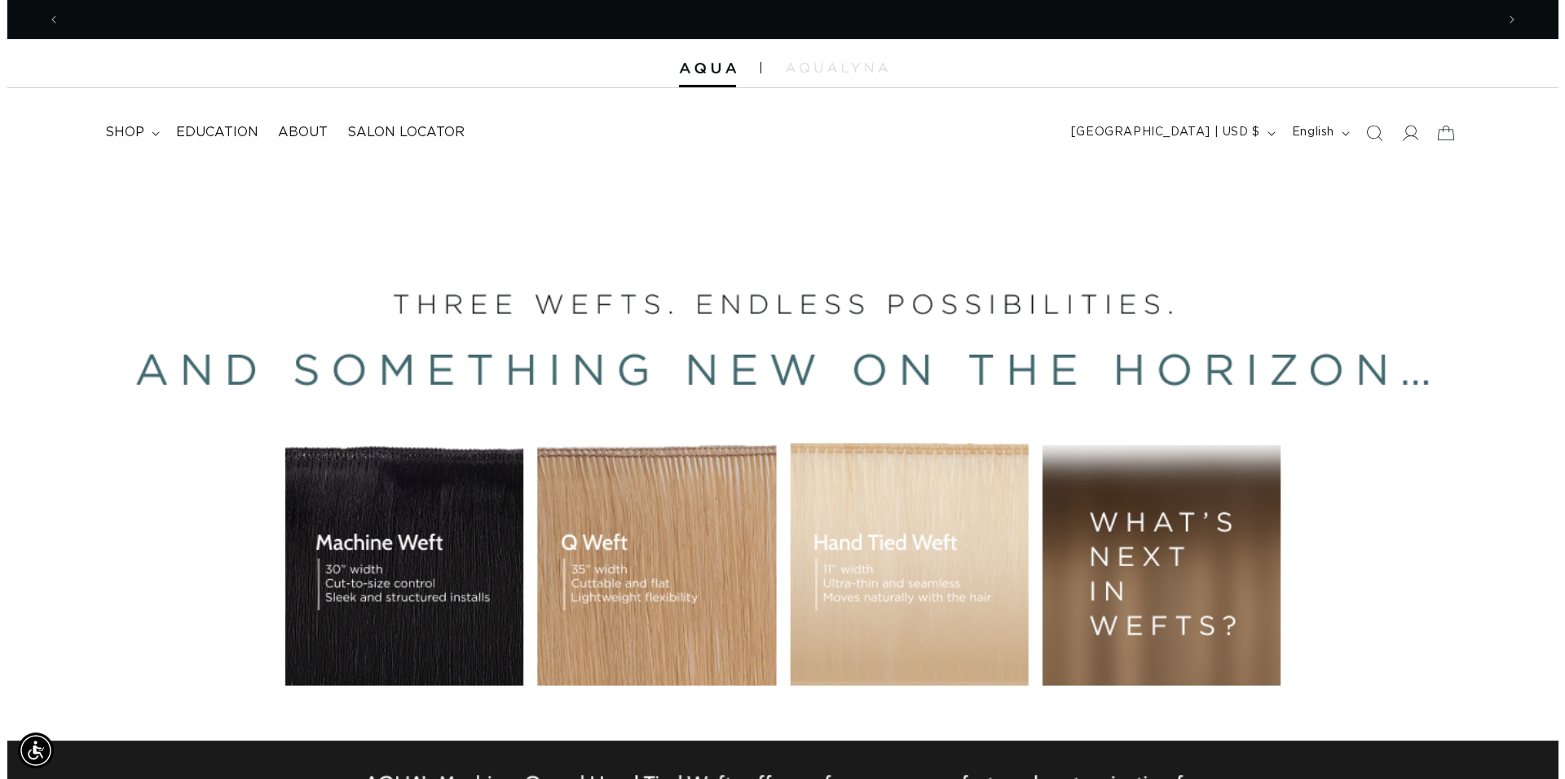
scroll to position [0, 2872]
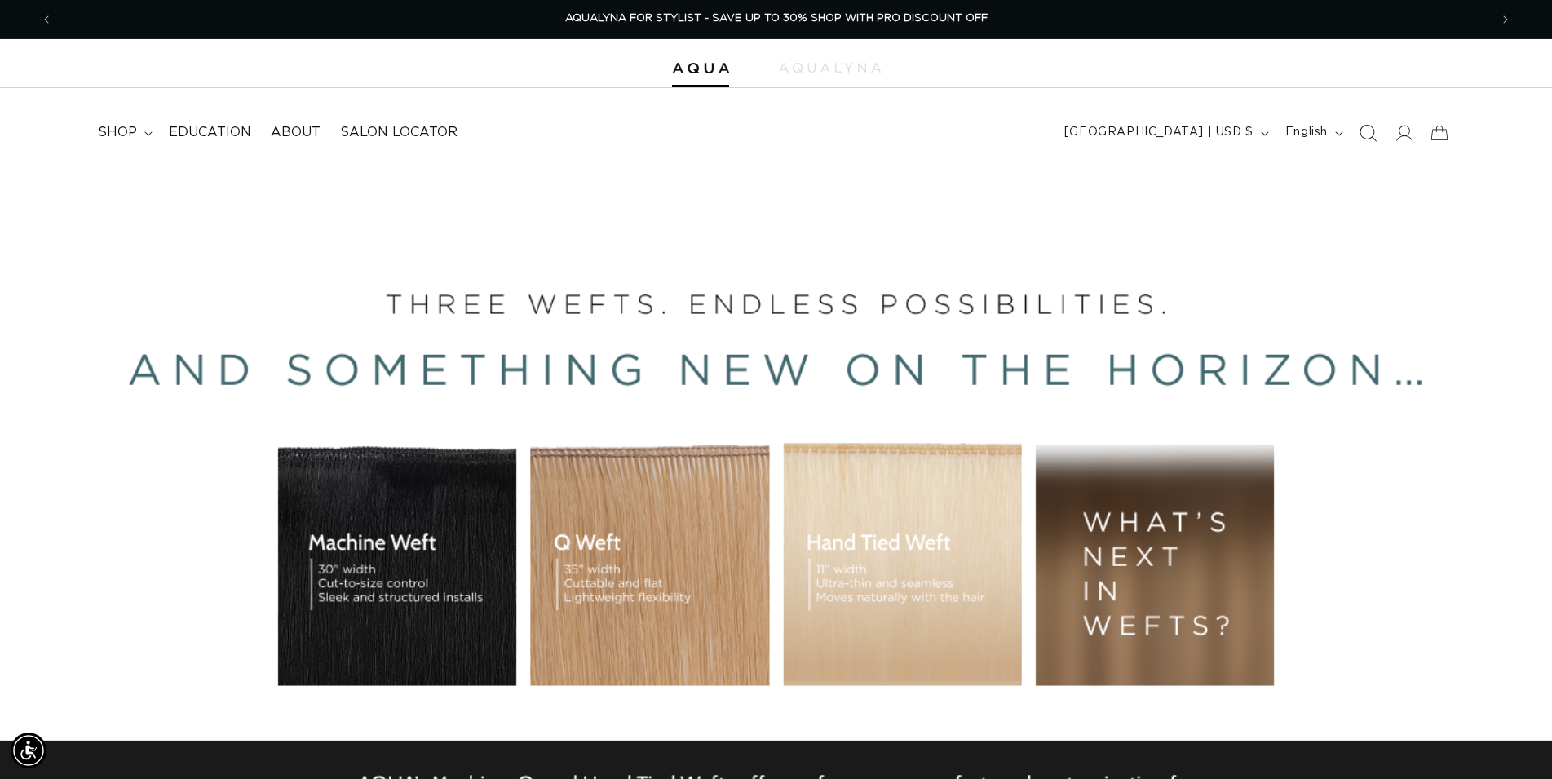
click at [1366, 136] on icon "Search" at bounding box center [1366, 132] width 17 height 17
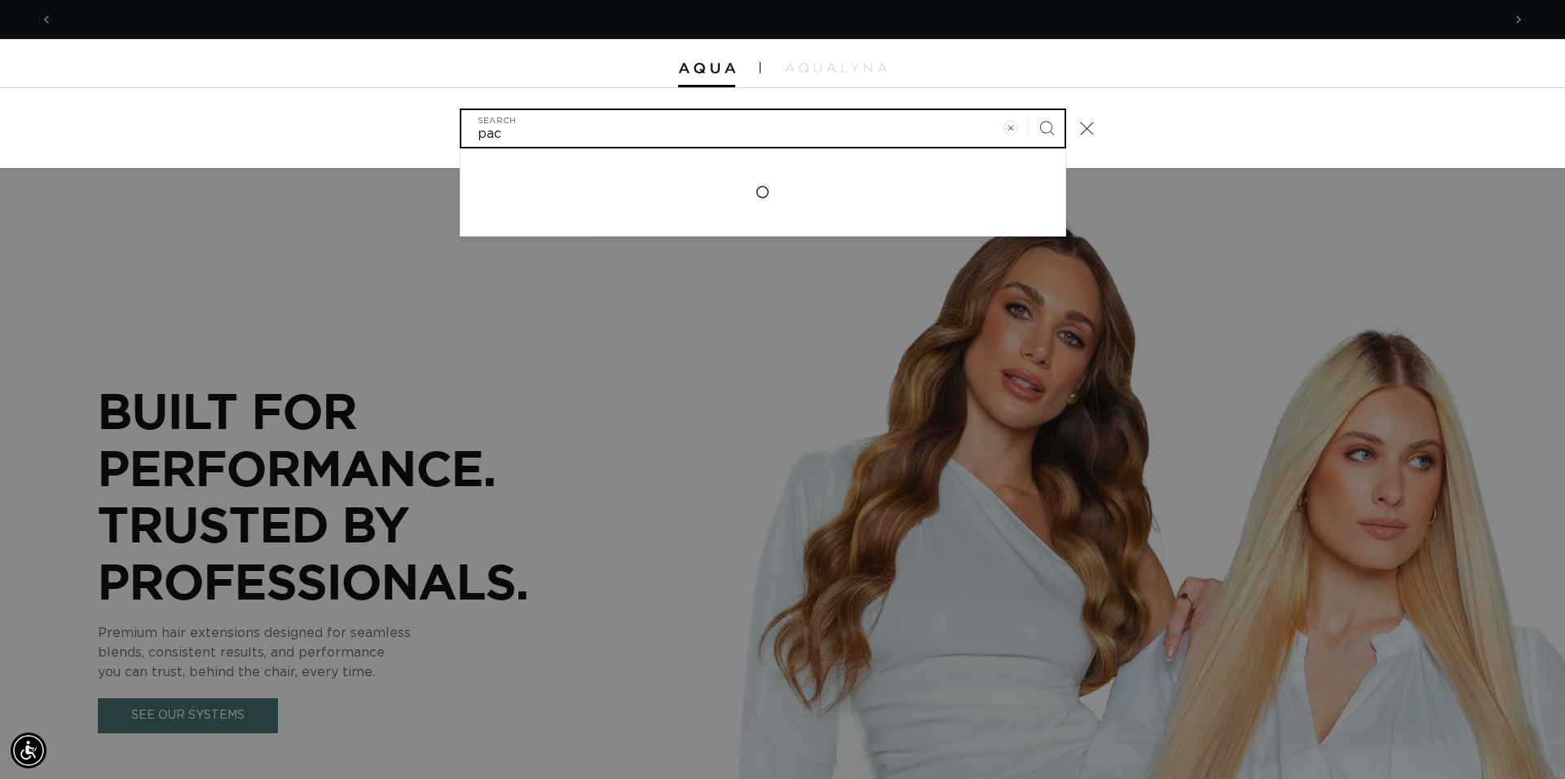
scroll to position [0, 0]
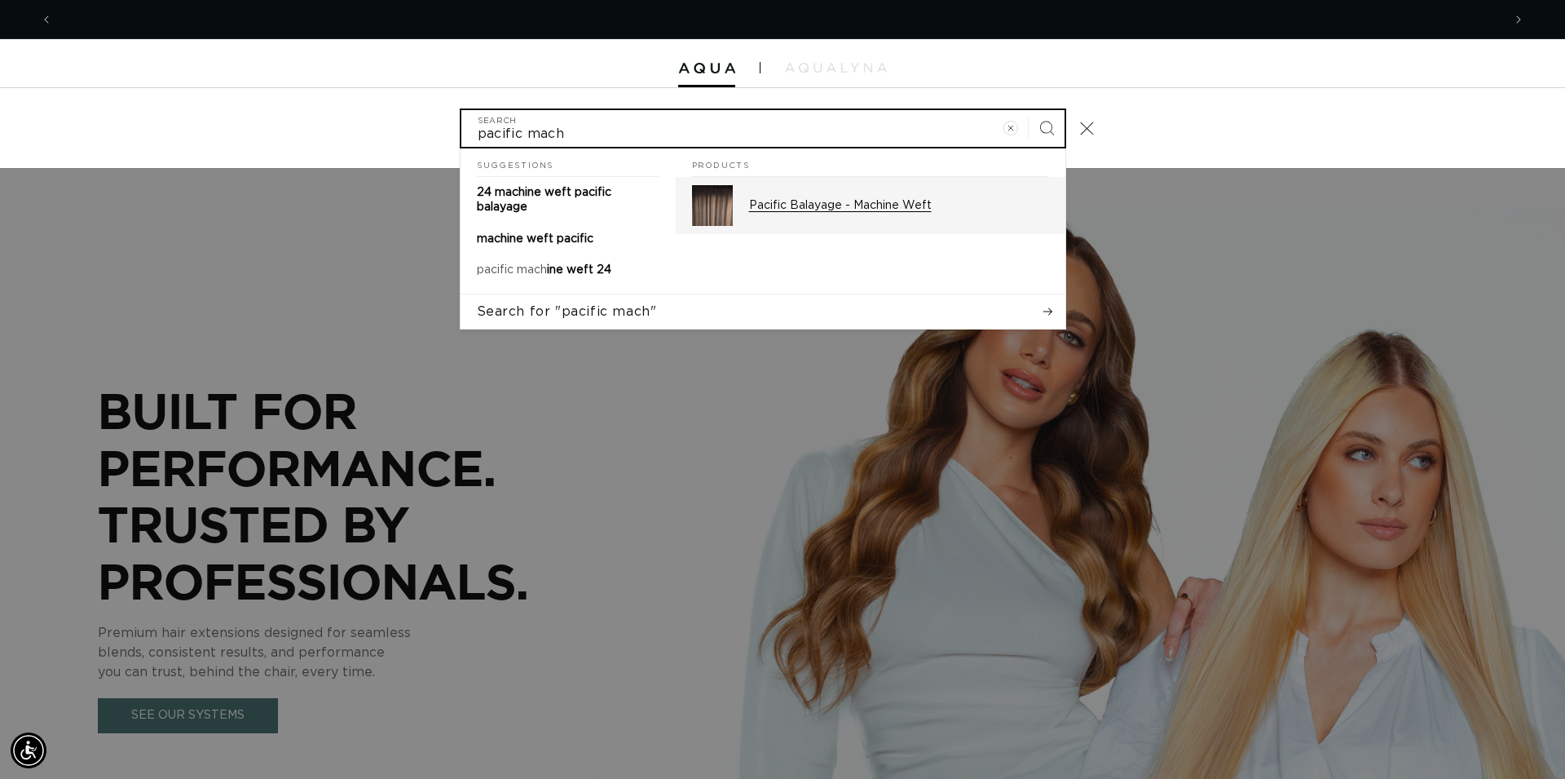
type input "pacific mach"
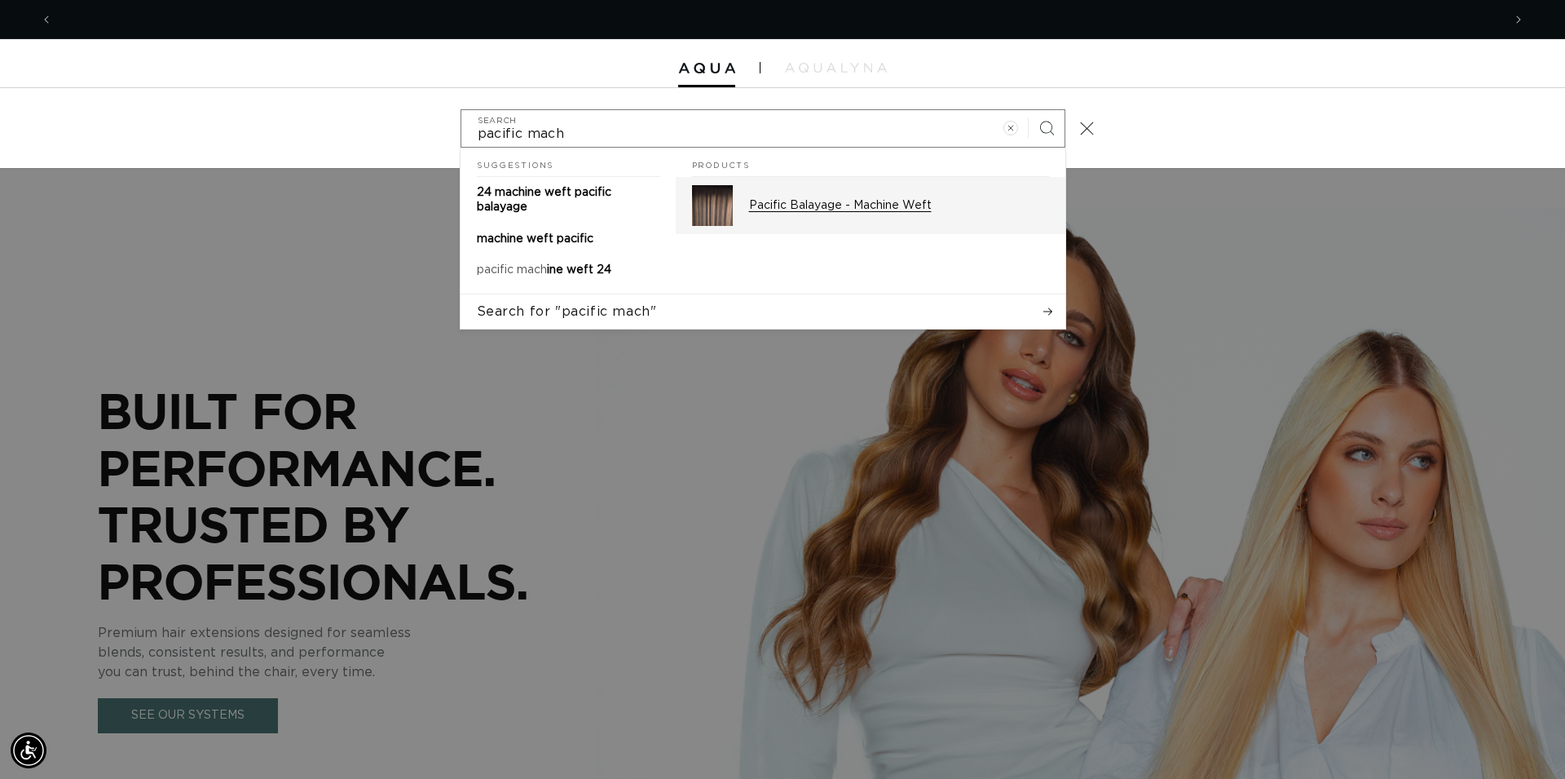
scroll to position [0, 1450]
click at [865, 214] on div "Pacific Balayage - Machine Weft" at bounding box center [899, 205] width 300 height 41
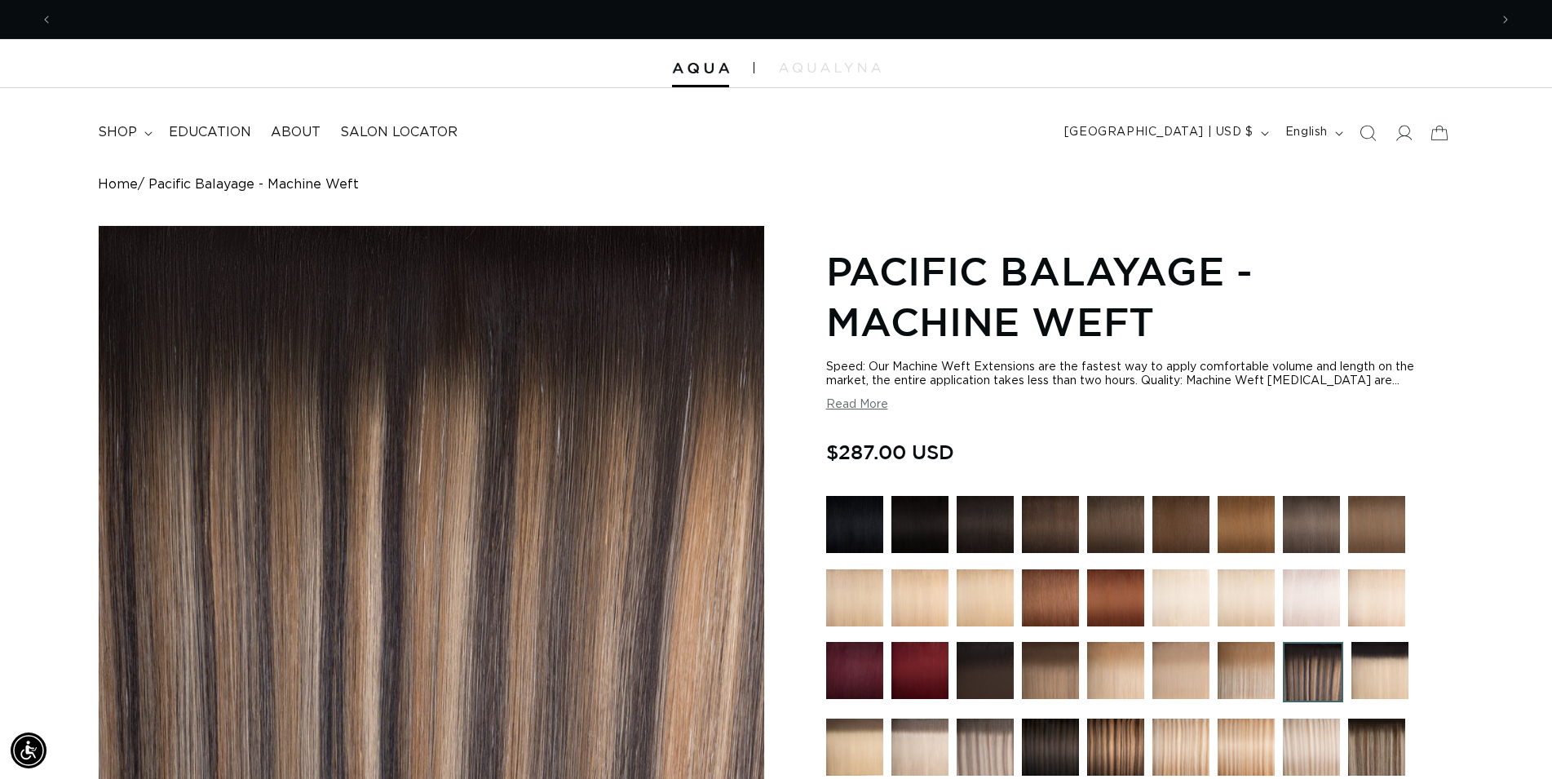
scroll to position [0, 1436]
click at [1116, 448] on div "Regular price $287.00 USD Regular price Sale price $287.00 USD Unit price / per…" at bounding box center [1140, 453] width 628 height 35
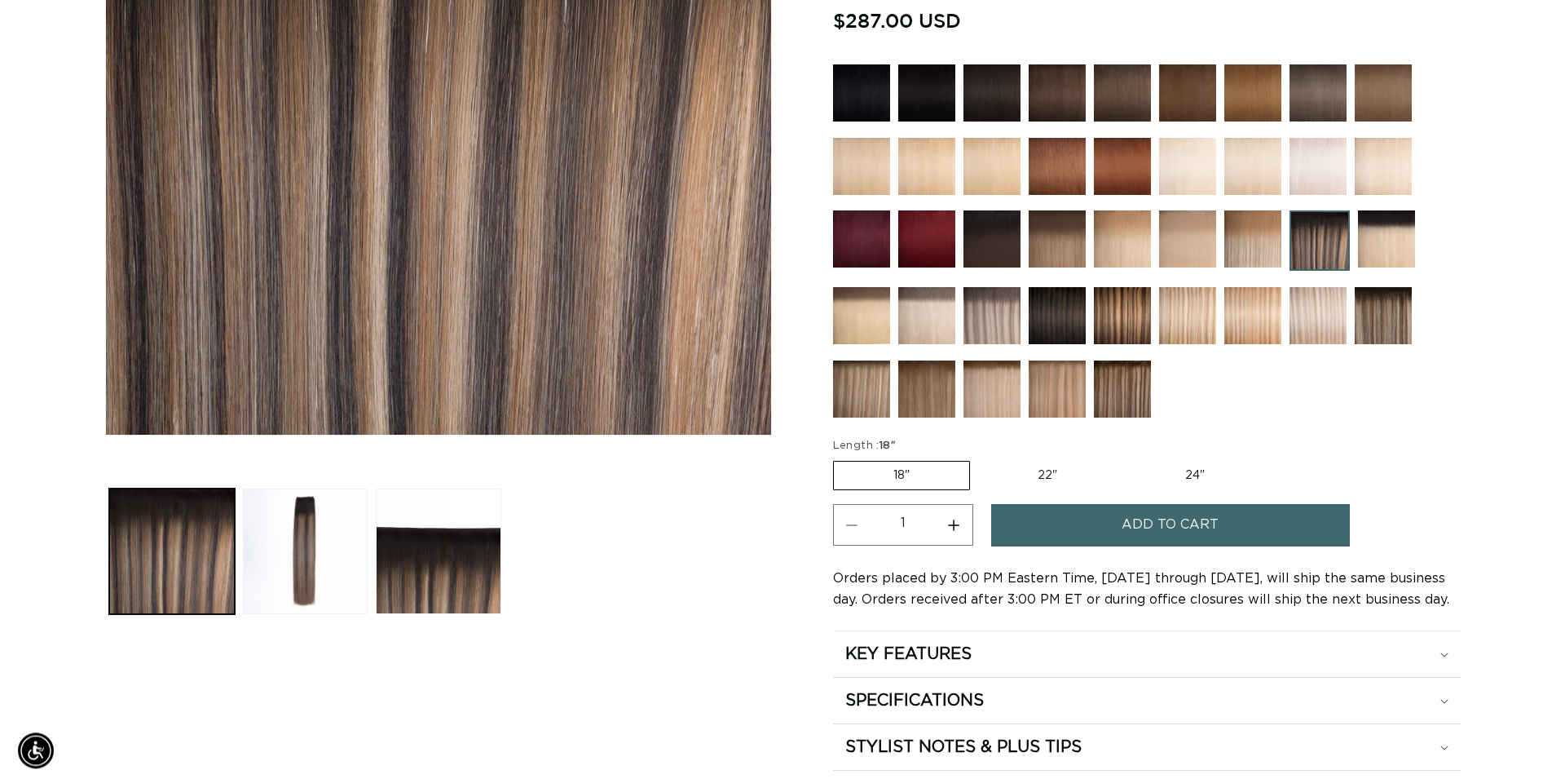
scroll to position [499, 0]
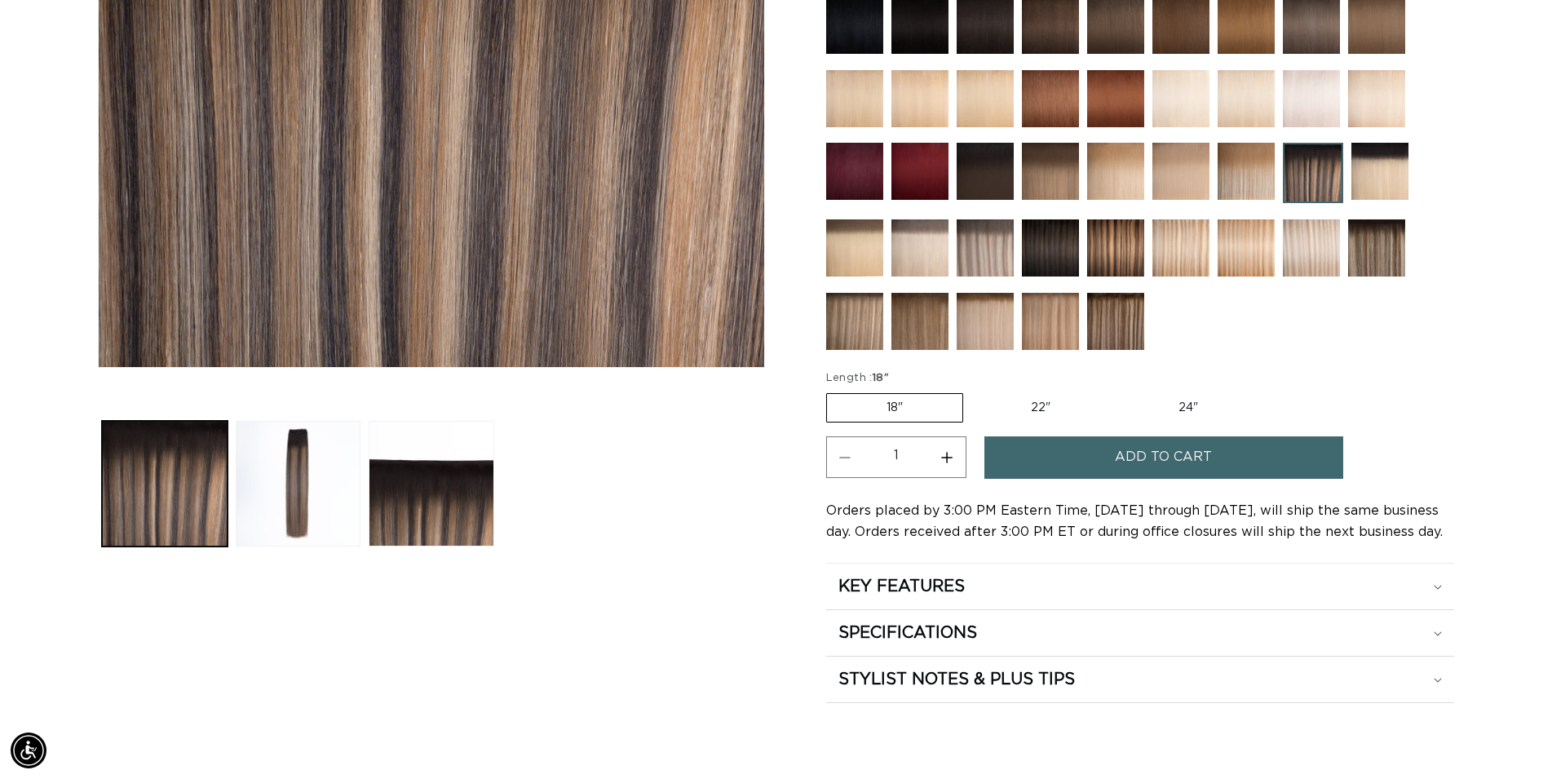
click at [913, 409] on label "18" Variant sold out or unavailable" at bounding box center [894, 407] width 137 height 29
click at [831, 391] on input "18" Variant sold out or unavailable" at bounding box center [830, 390] width 1 height 1
click at [1172, 454] on span "Add to cart" at bounding box center [1163, 457] width 97 height 42
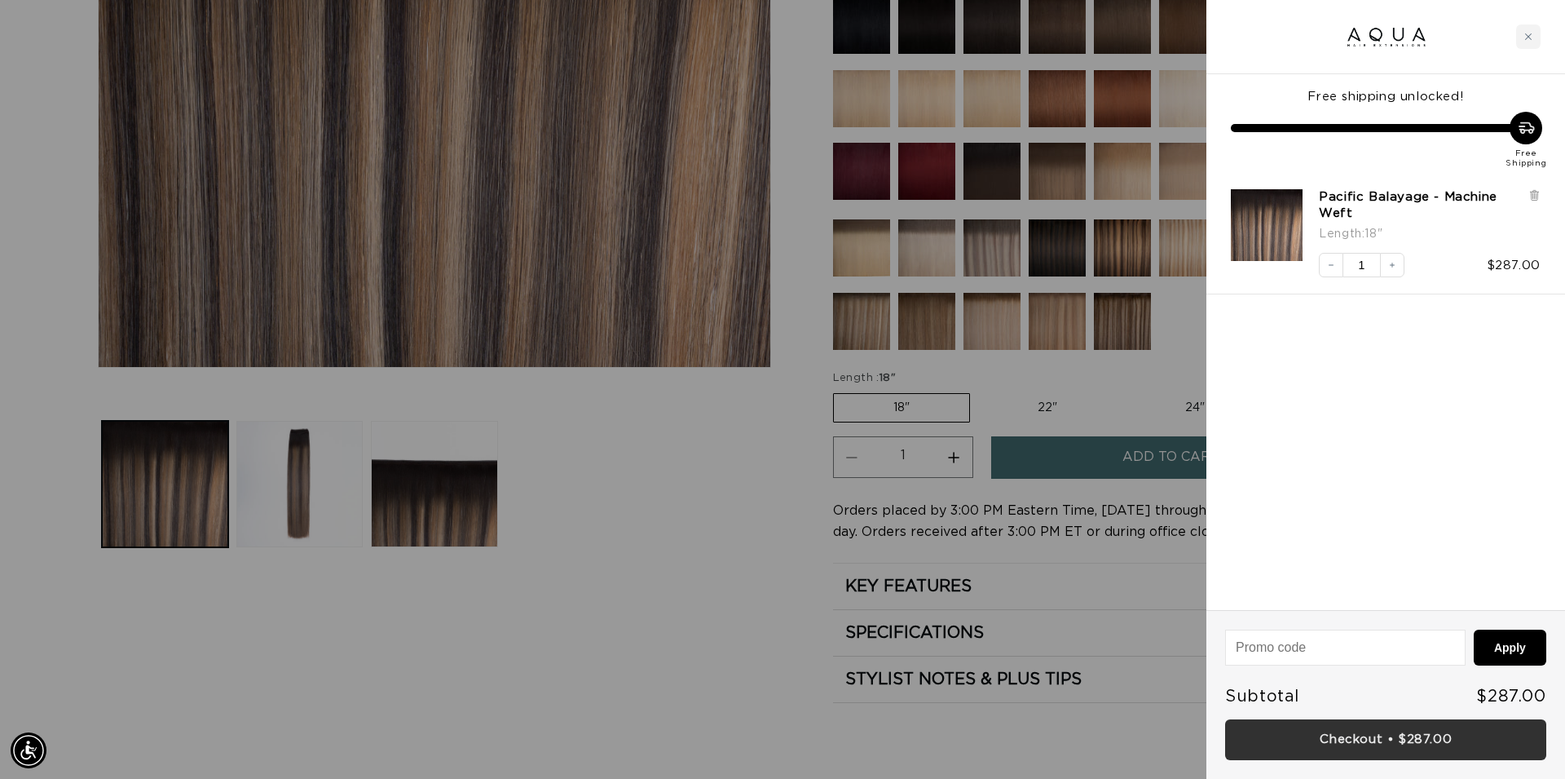
scroll to position [0, 0]
click at [1445, 744] on link "Checkout • $287.00" at bounding box center [1385, 740] width 321 height 42
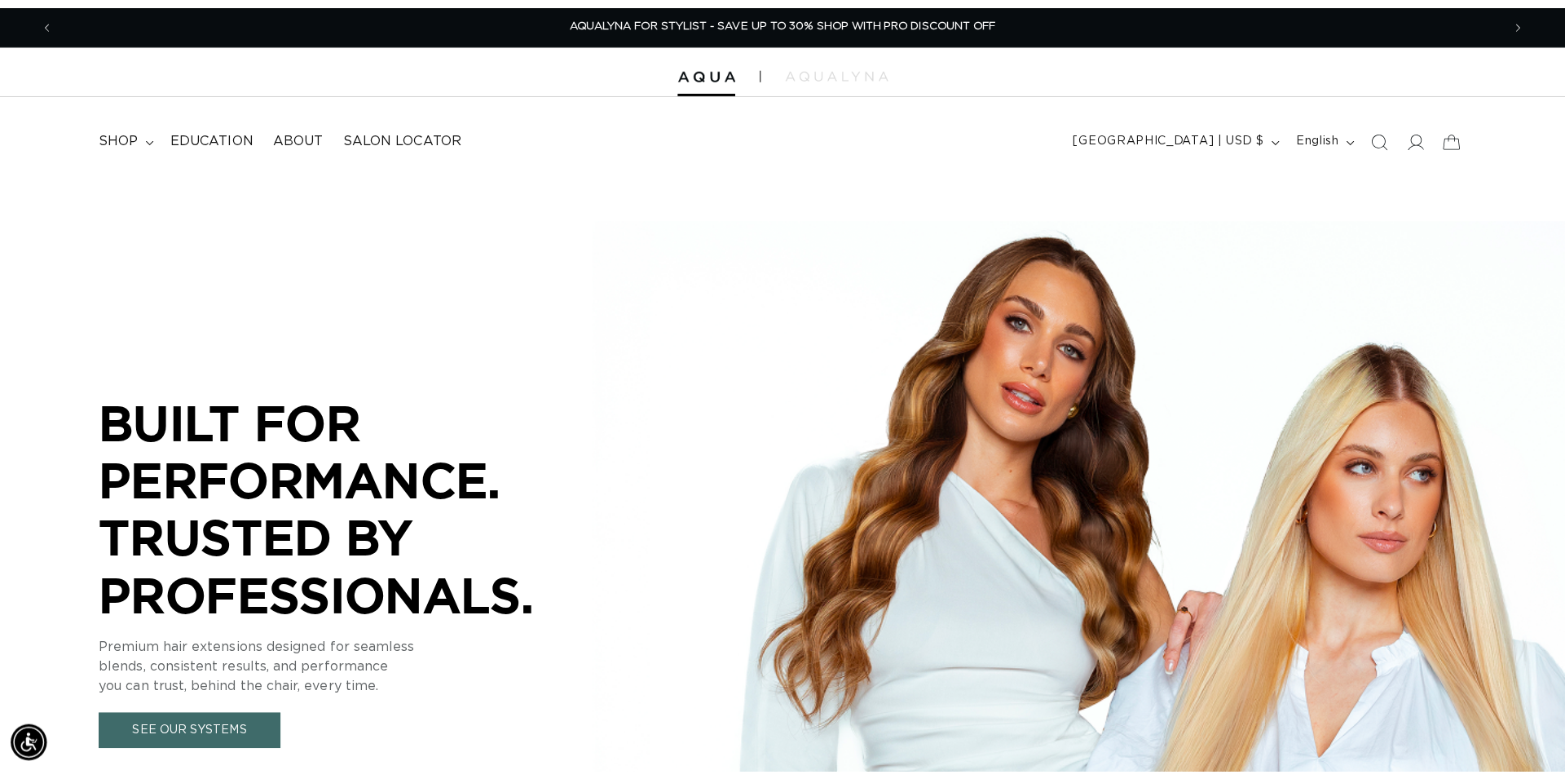
scroll to position [0, 2872]
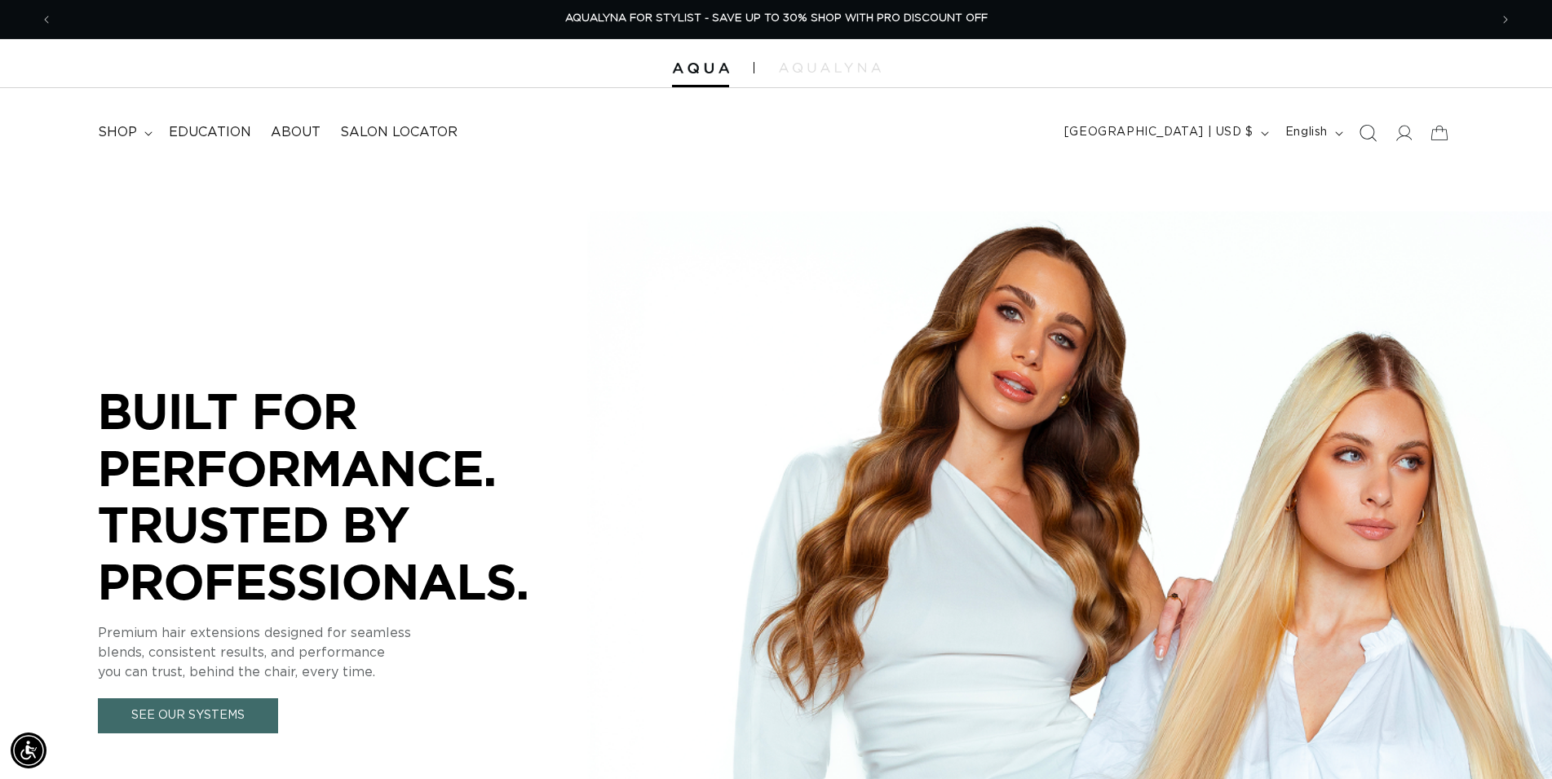
click at [1374, 124] on span "Search" at bounding box center [1367, 133] width 36 height 36
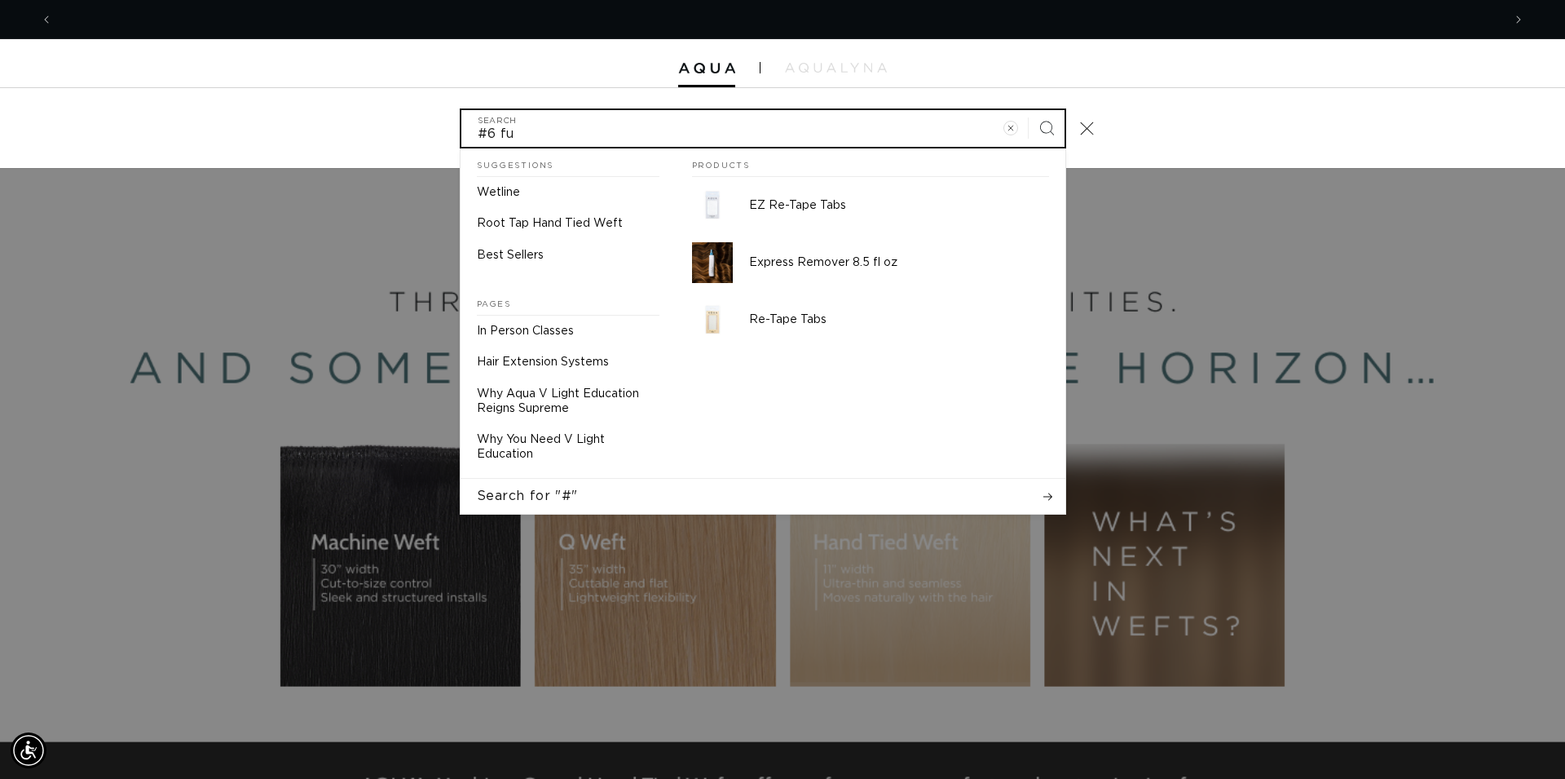
scroll to position [0, 0]
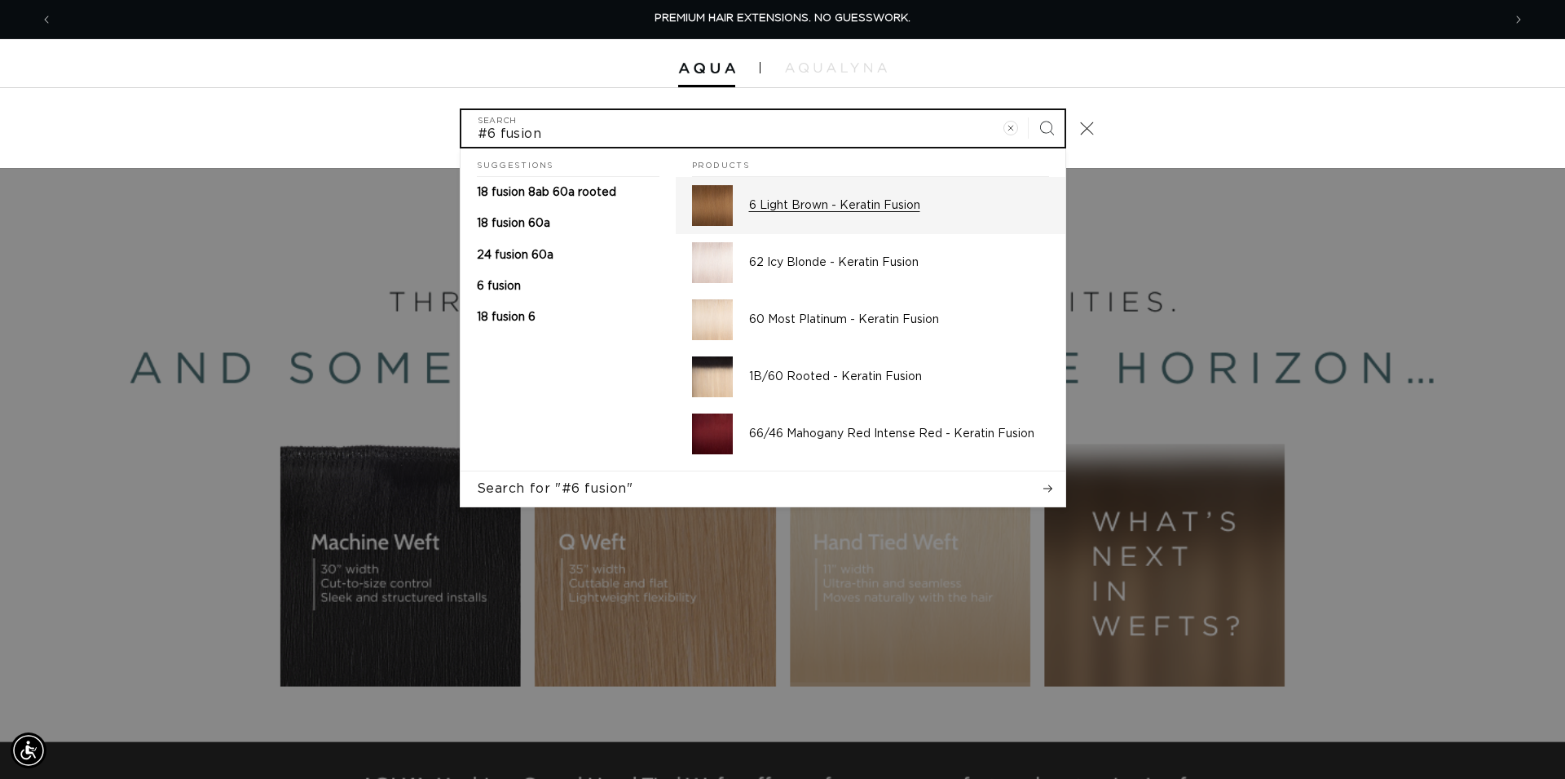
type input "#6 fusion"
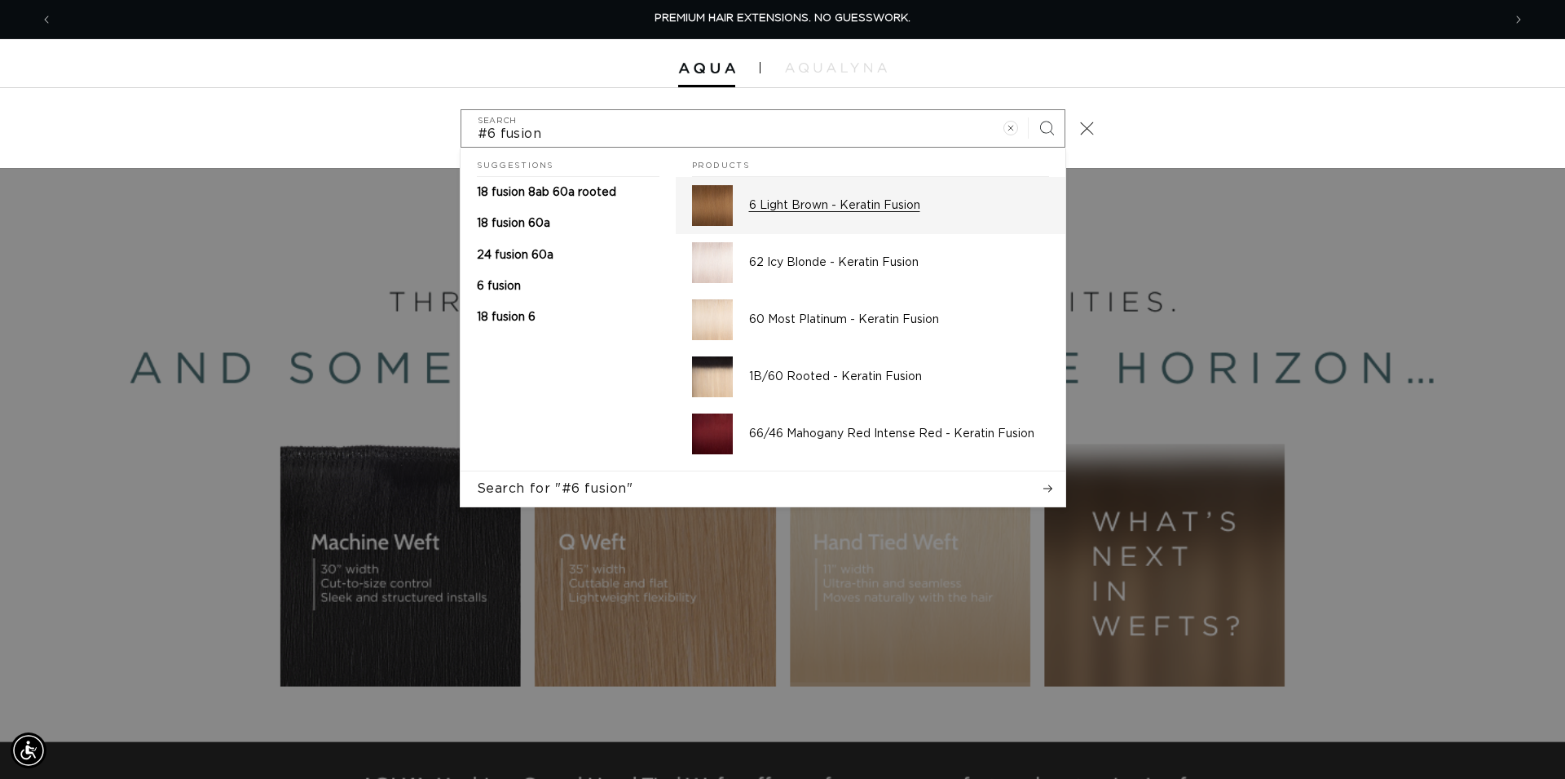
click at [823, 187] on div "6 Light Brown - Keratin Fusion" at bounding box center [899, 205] width 300 height 41
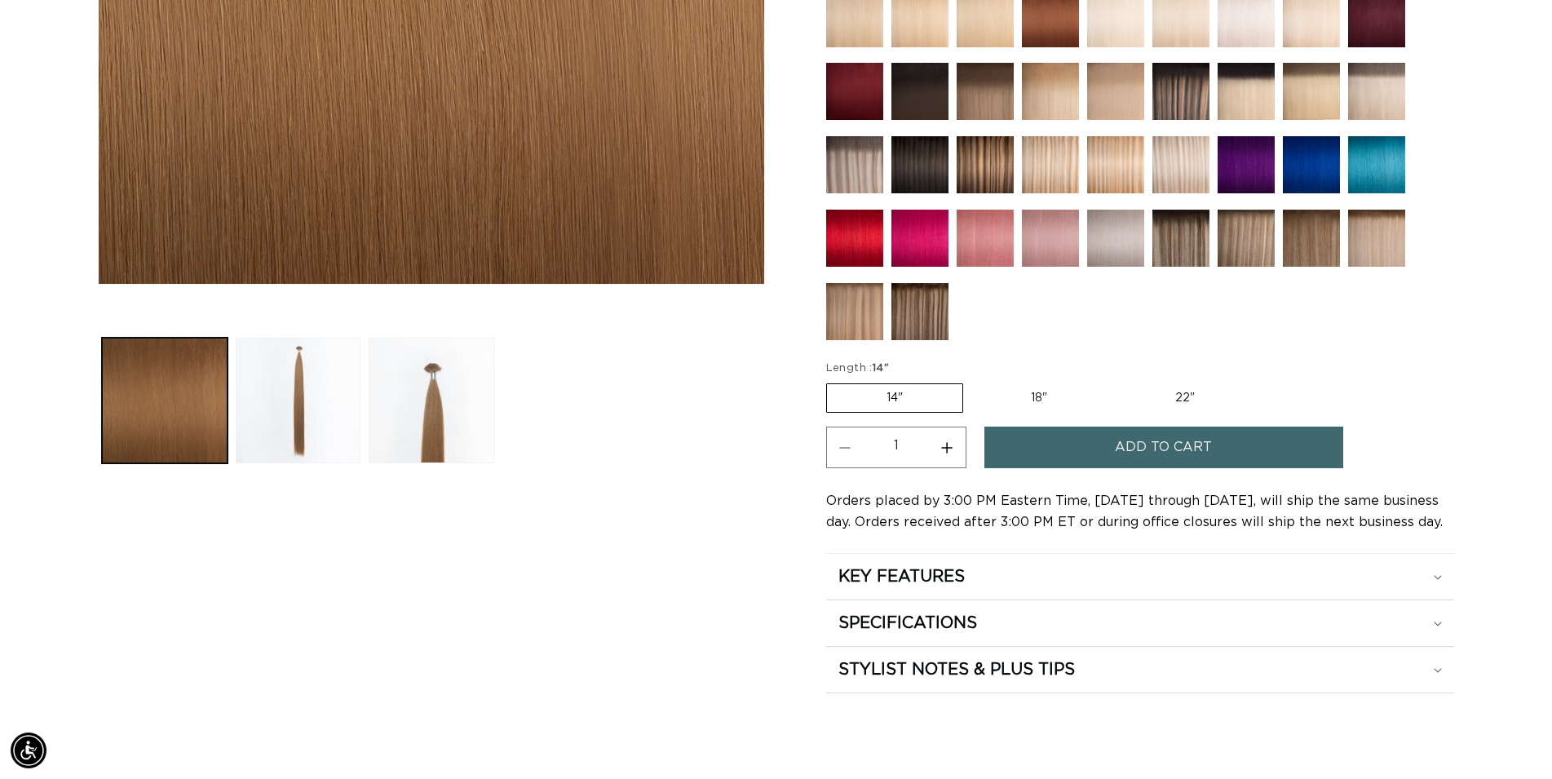
scroll to position [582, 0]
click at [1181, 448] on span "Add to cart" at bounding box center [1163, 447] width 97 height 42
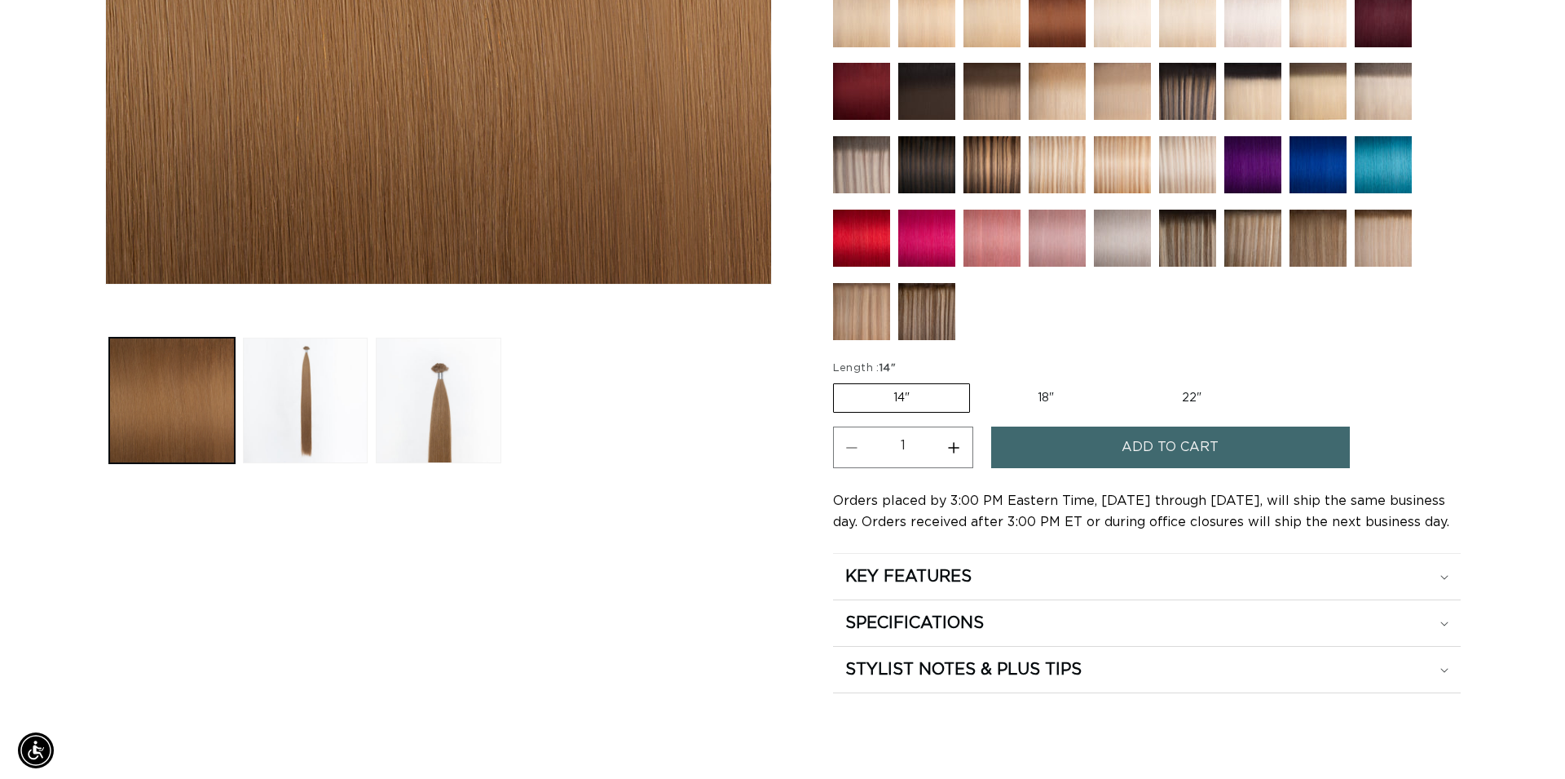
scroll to position [0, 1450]
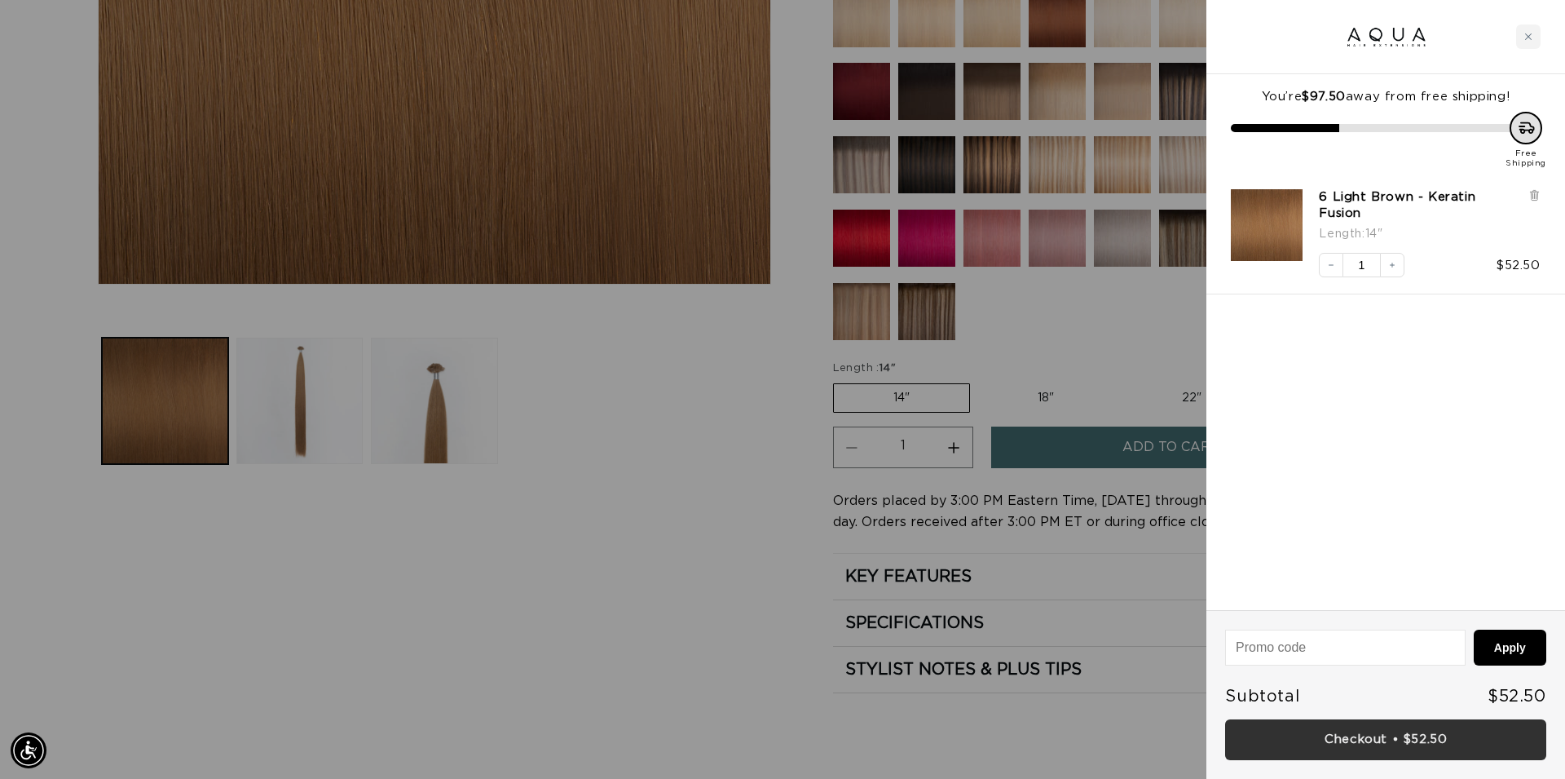
click at [1409, 735] on link "Checkout • $52.50" at bounding box center [1385, 740] width 321 height 42
